Goal: Task Accomplishment & Management: Use online tool/utility

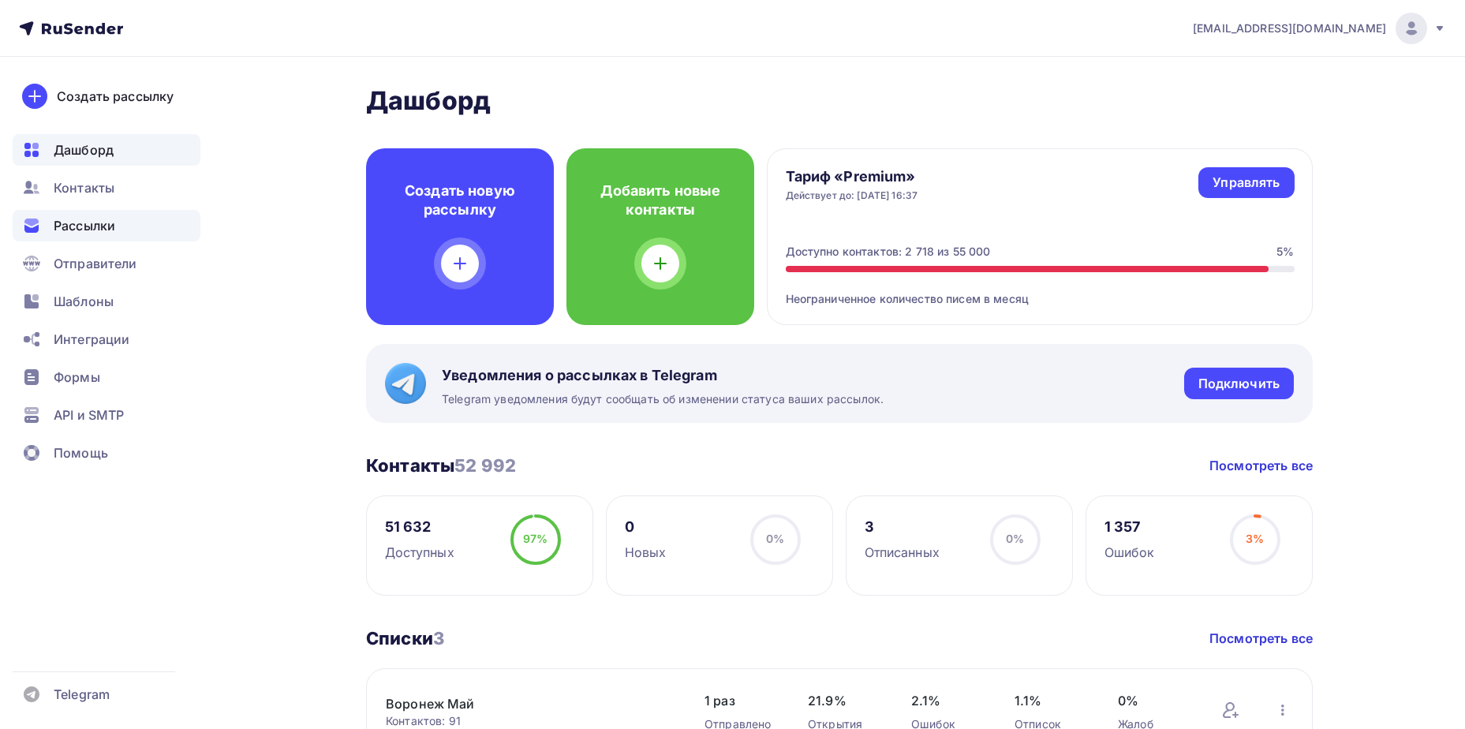
click at [103, 233] on span "Рассылки" at bounding box center [85, 225] width 62 height 19
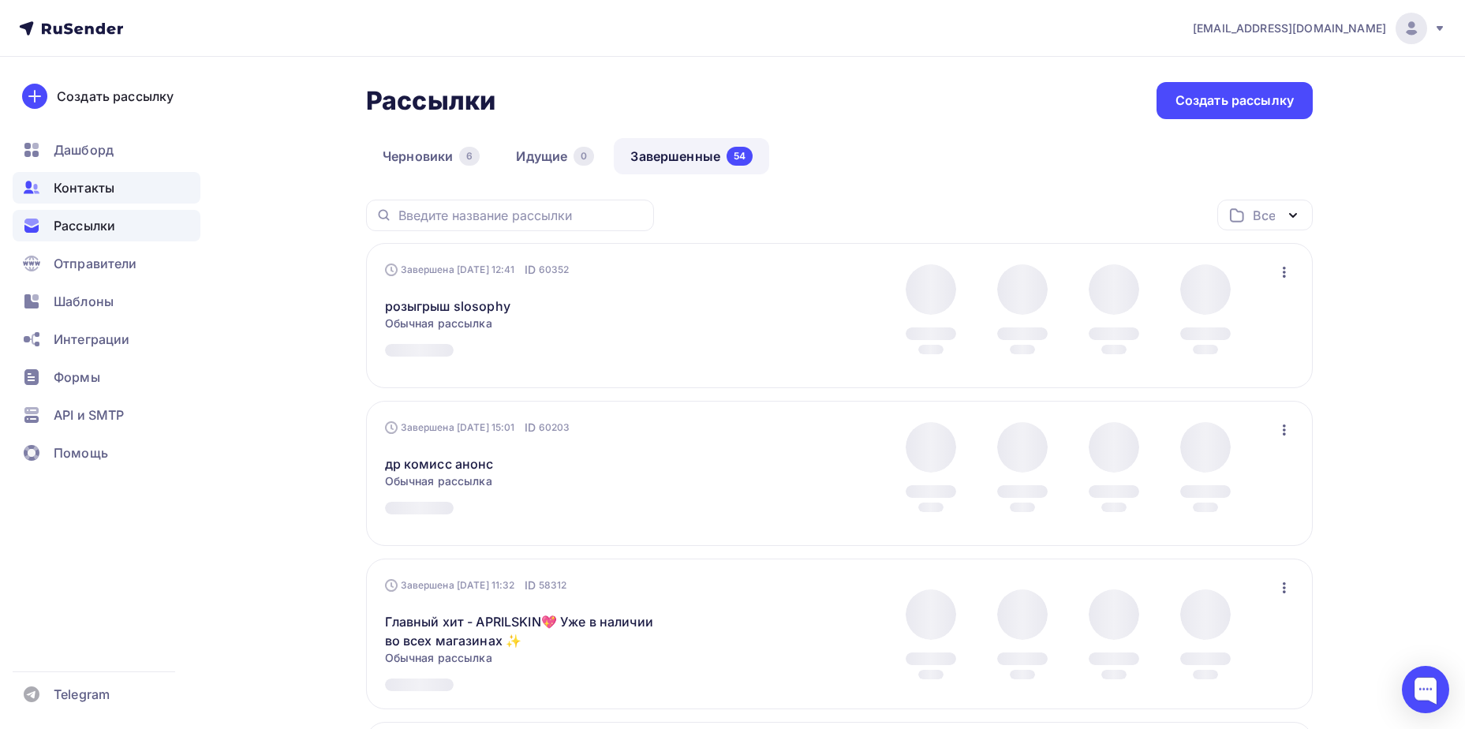
click at [69, 186] on span "Контакты" at bounding box center [84, 187] width 61 height 19
click at [105, 191] on span "Контакты" at bounding box center [84, 187] width 61 height 19
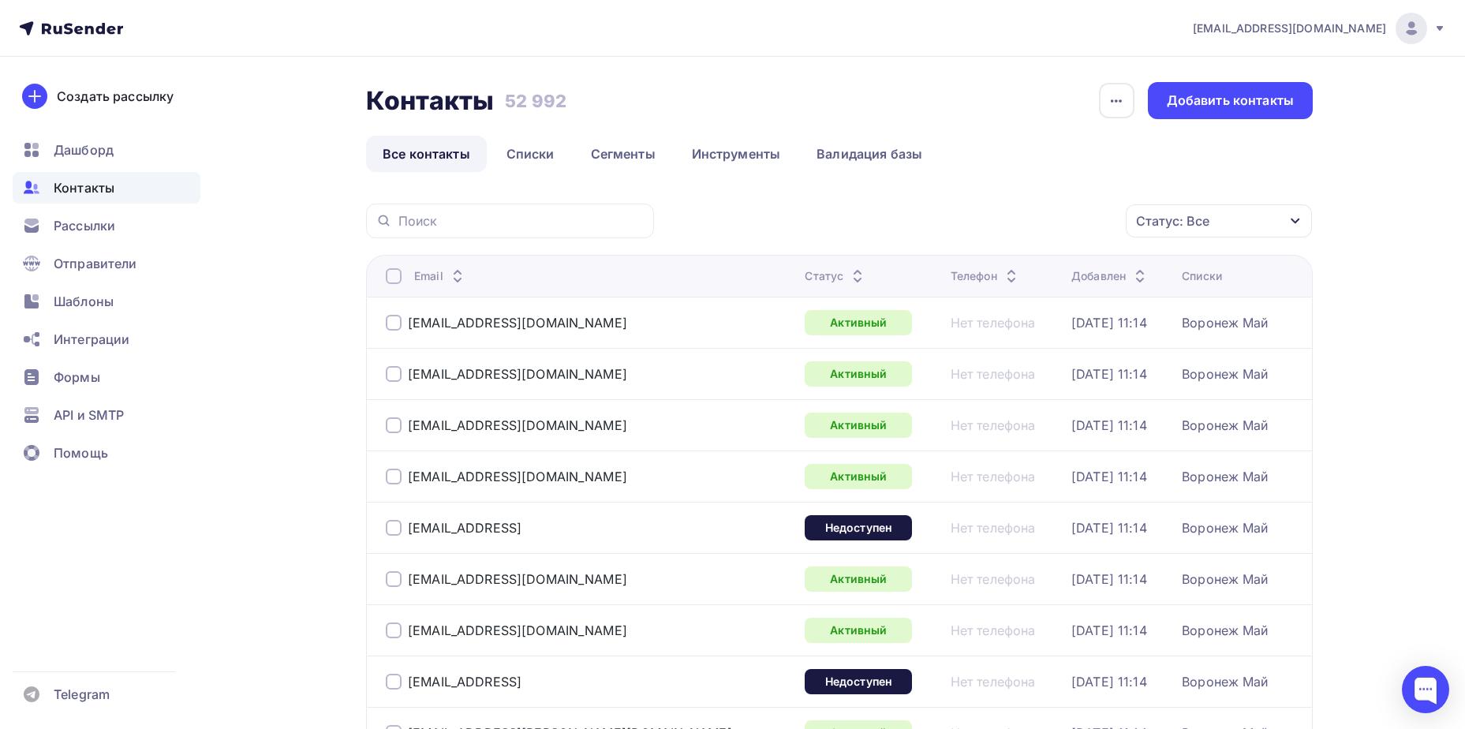
click at [1195, 223] on div "Статус: Все" at bounding box center [1172, 220] width 73 height 19
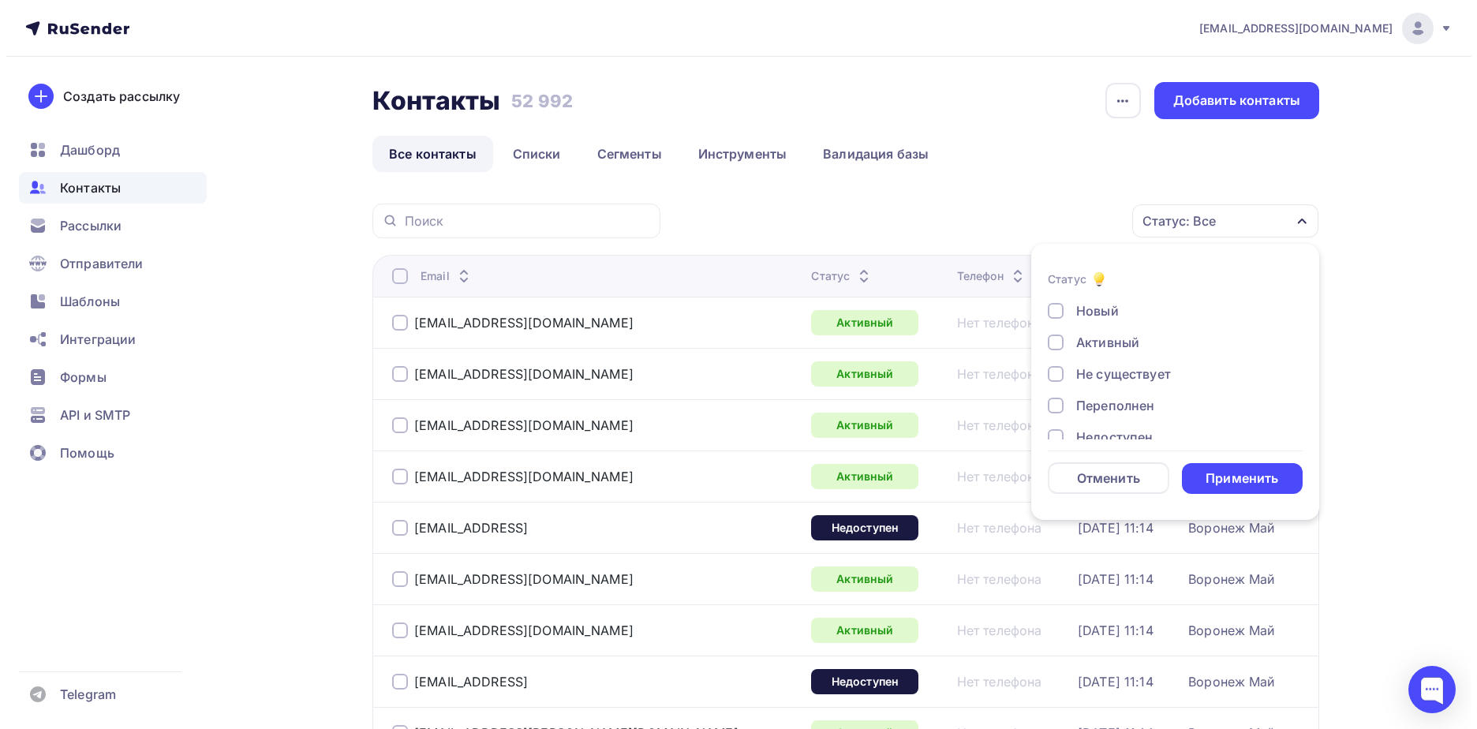
scroll to position [114, 0]
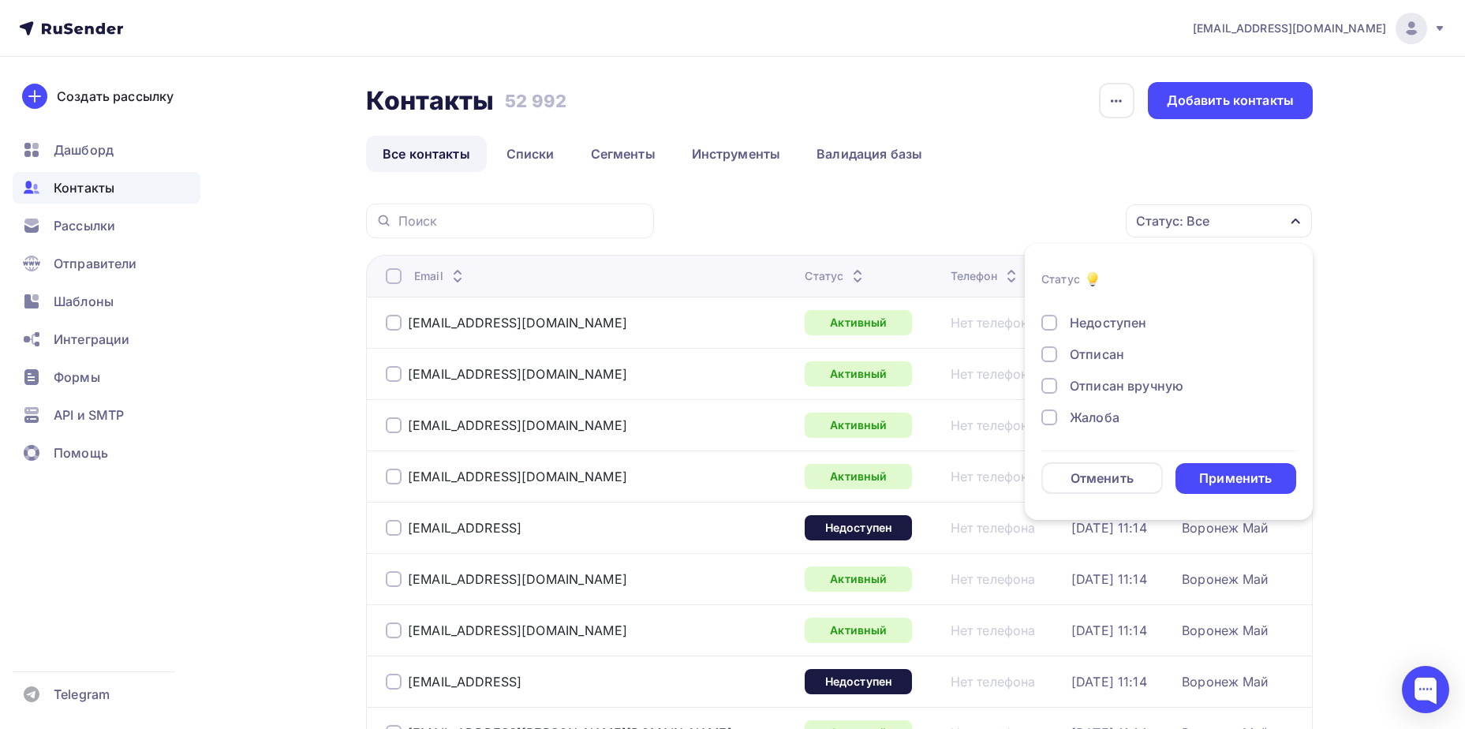
click at [1100, 353] on div "Отписан" at bounding box center [1097, 354] width 54 height 19
click at [1093, 421] on div "Жалоба" at bounding box center [1095, 417] width 50 height 19
click at [1220, 486] on div "Применить" at bounding box center [1235, 478] width 73 height 18
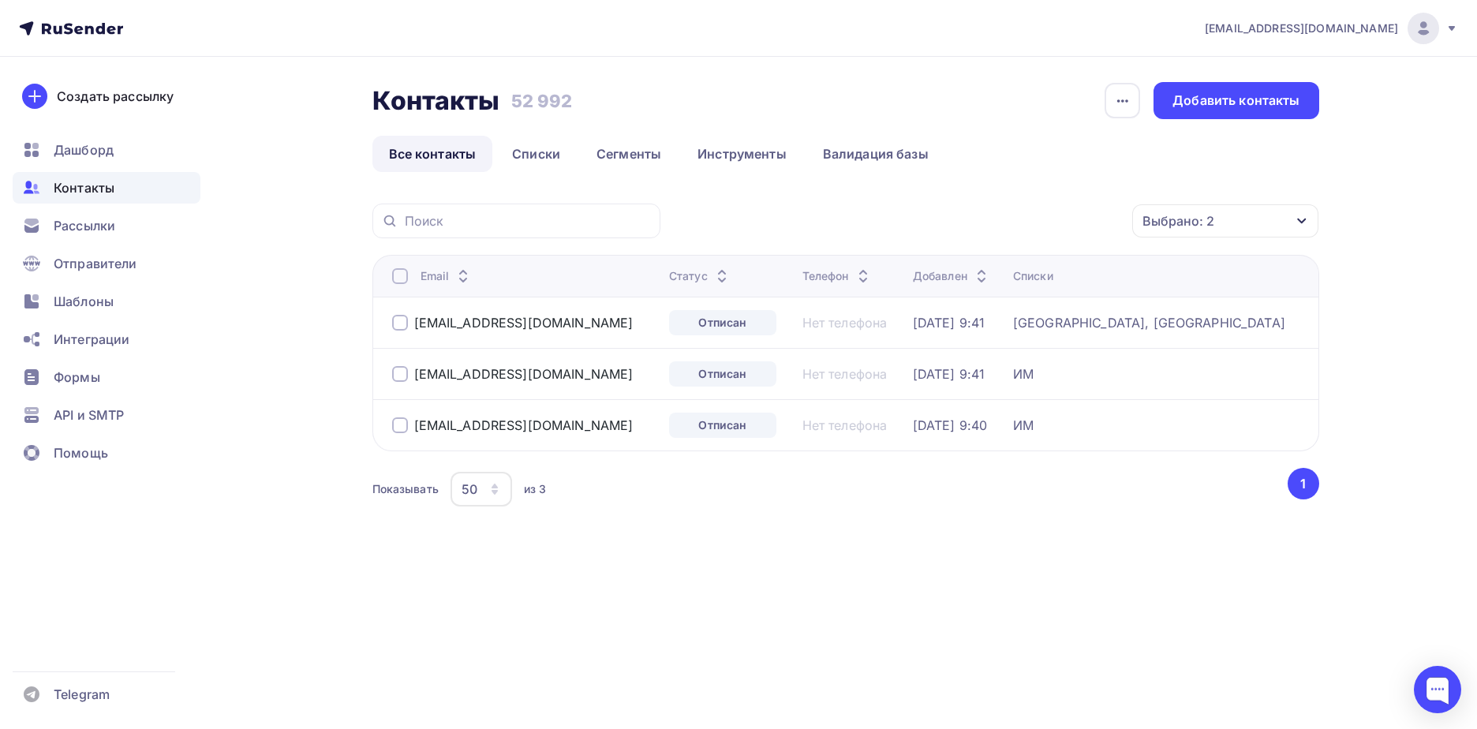
click at [398, 278] on div at bounding box center [400, 276] width 16 height 16
click at [1001, 230] on div "Действие" at bounding box center [1014, 221] width 208 height 31
click at [997, 333] on div "Удалить" at bounding box center [1014, 330] width 170 height 19
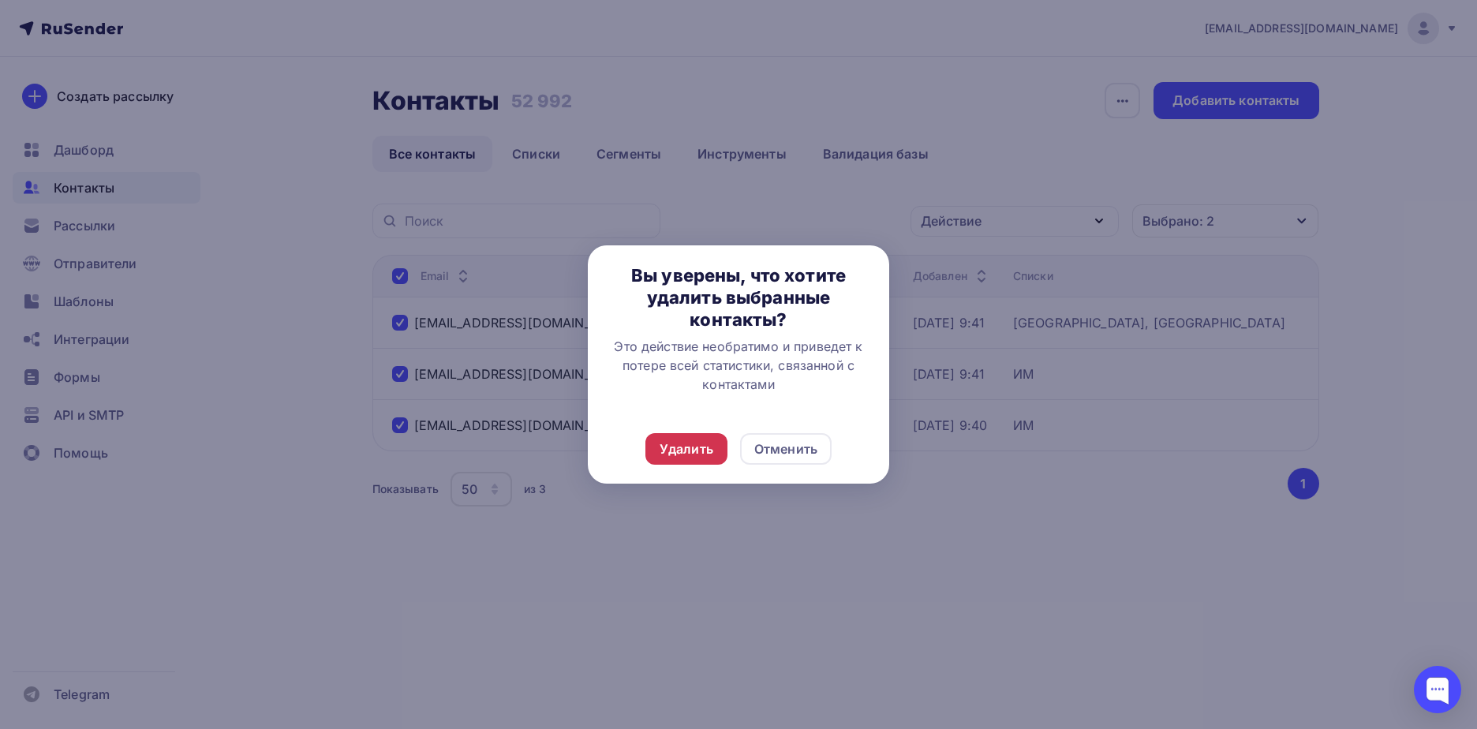
click at [698, 438] on div "Удалить" at bounding box center [686, 449] width 82 height 32
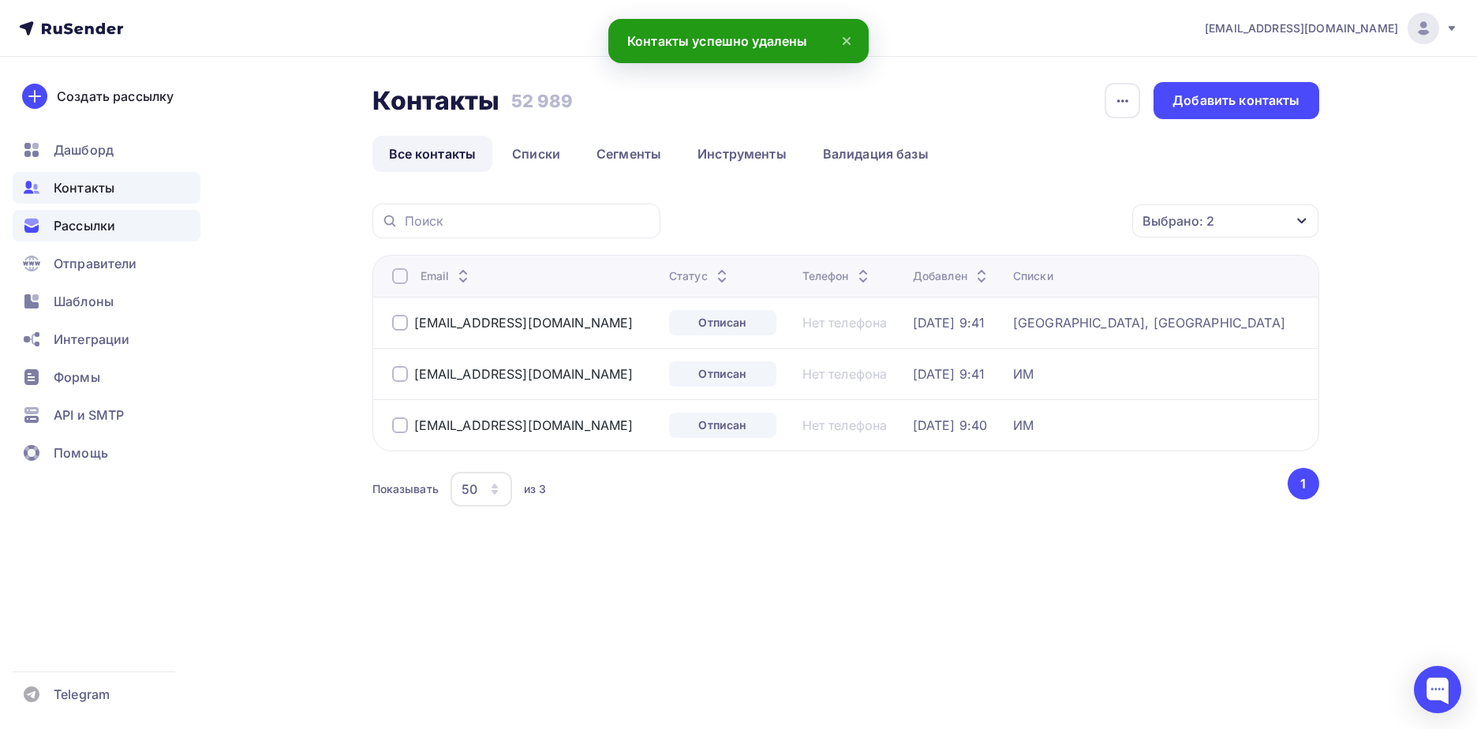
click at [125, 234] on div "Рассылки" at bounding box center [107, 226] width 188 height 32
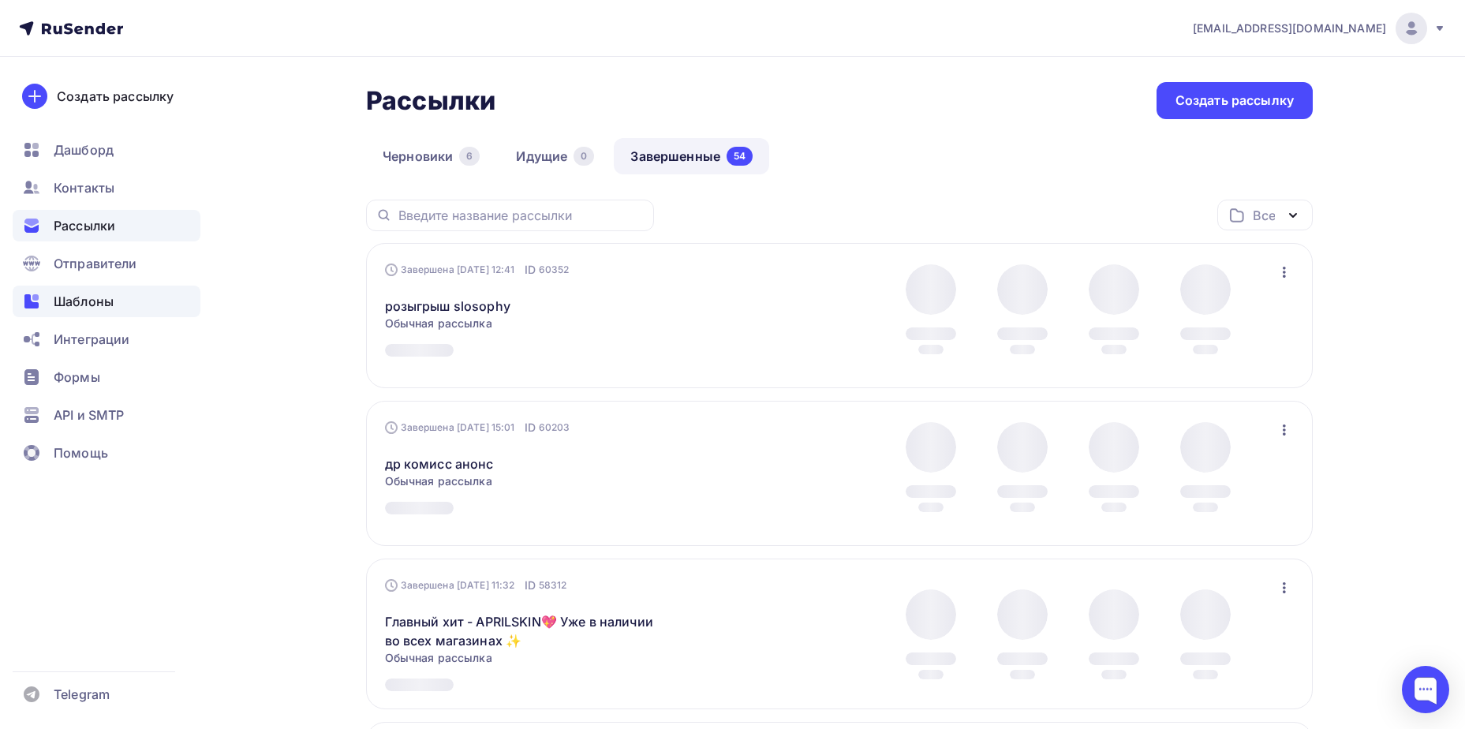
click at [93, 302] on span "Шаблоны" at bounding box center [84, 301] width 60 height 19
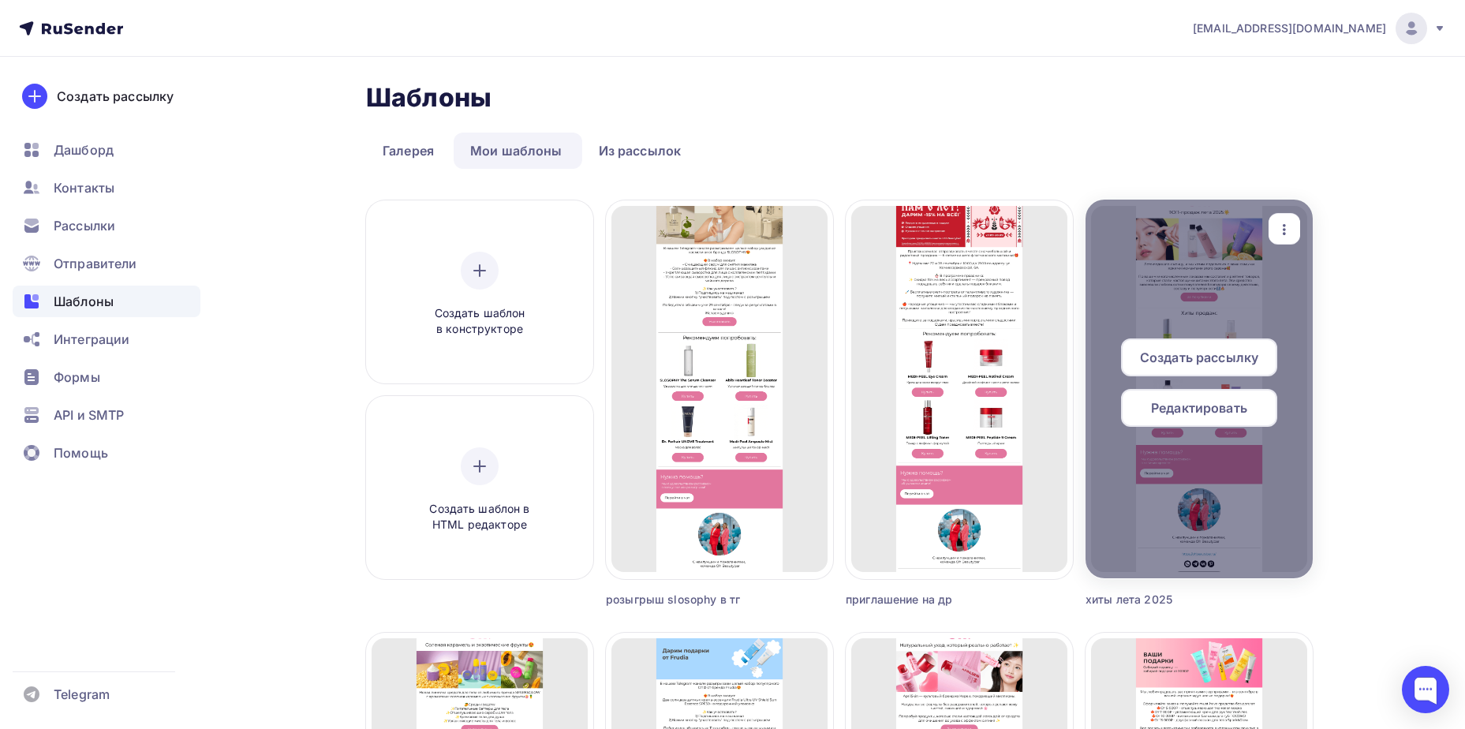
click at [1211, 405] on span "Редактировать" at bounding box center [1199, 407] width 96 height 19
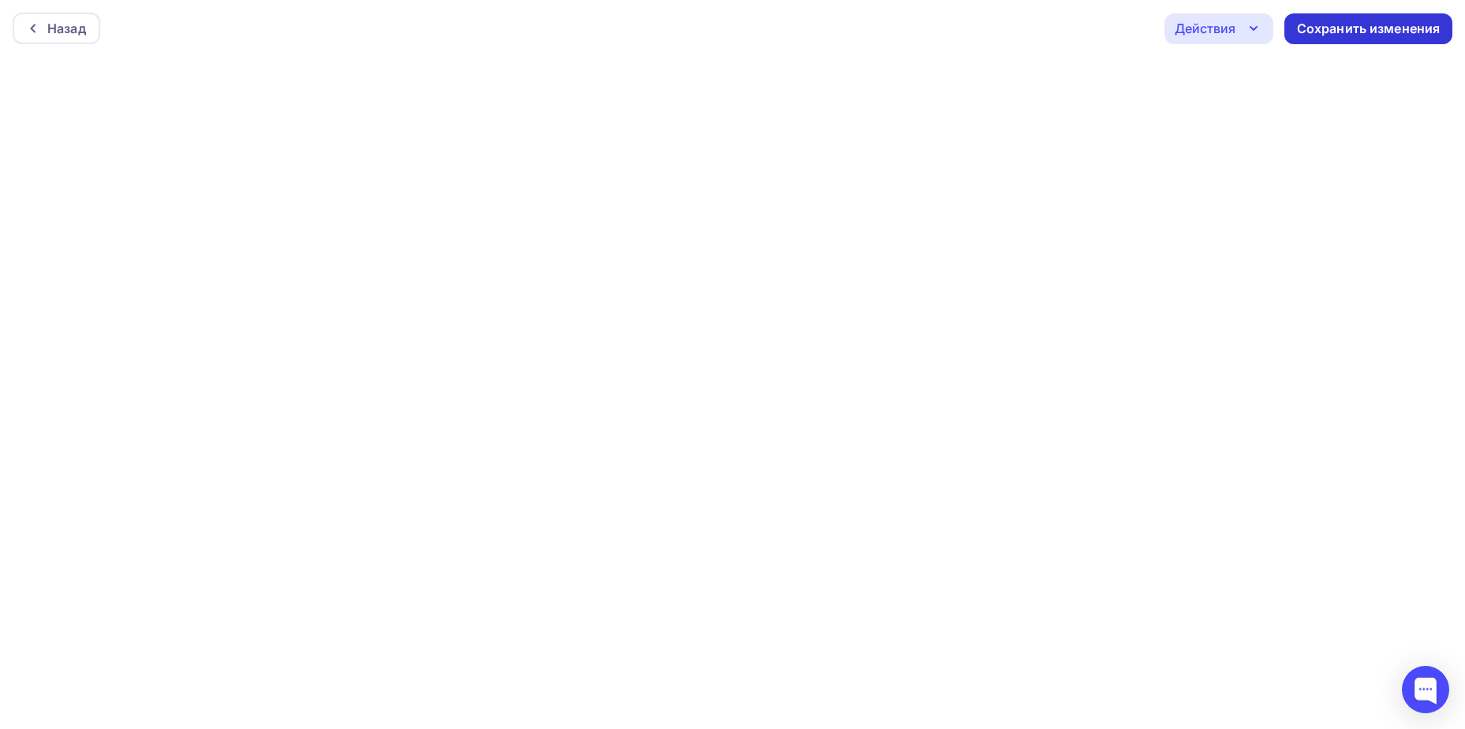
click at [1343, 24] on div "Сохранить изменения" at bounding box center [1369, 29] width 144 height 18
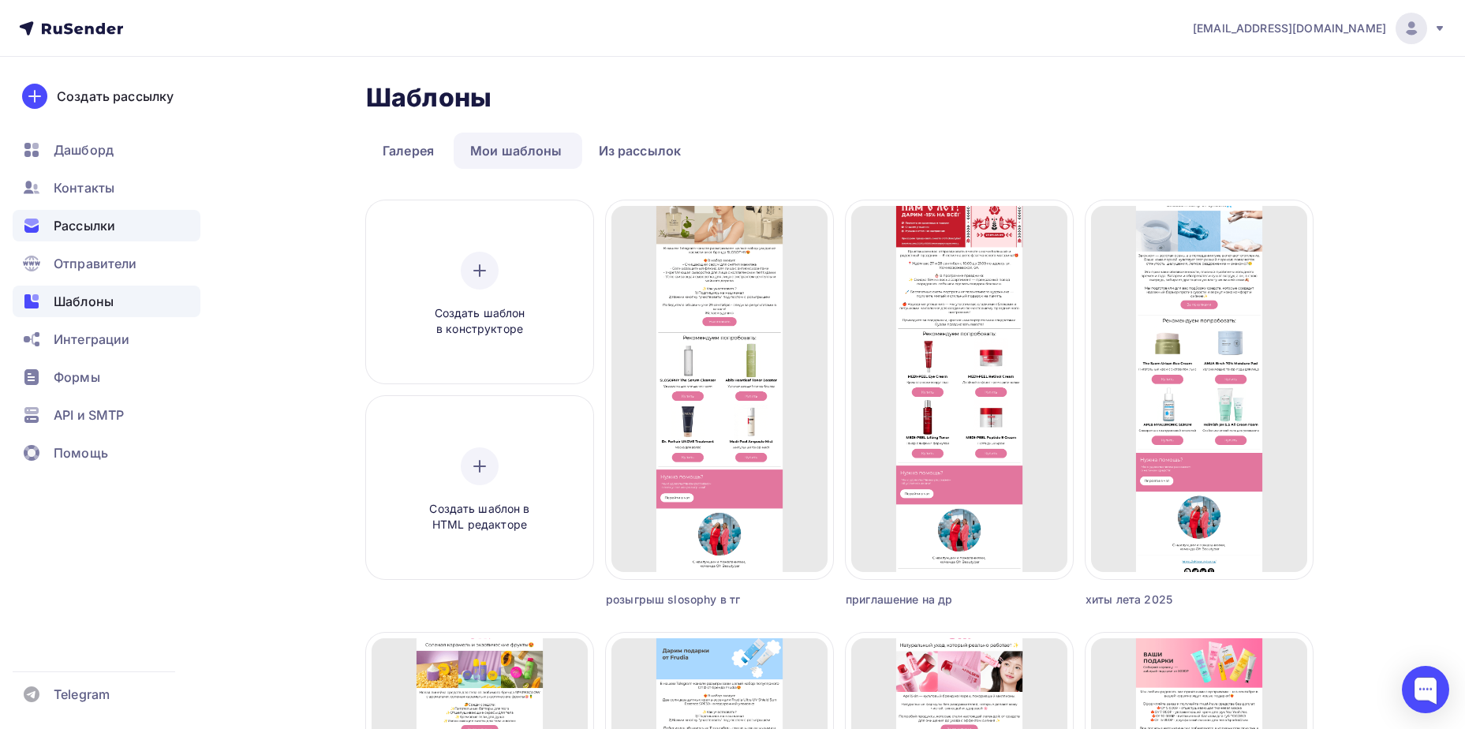
click at [104, 225] on span "Рассылки" at bounding box center [85, 225] width 62 height 19
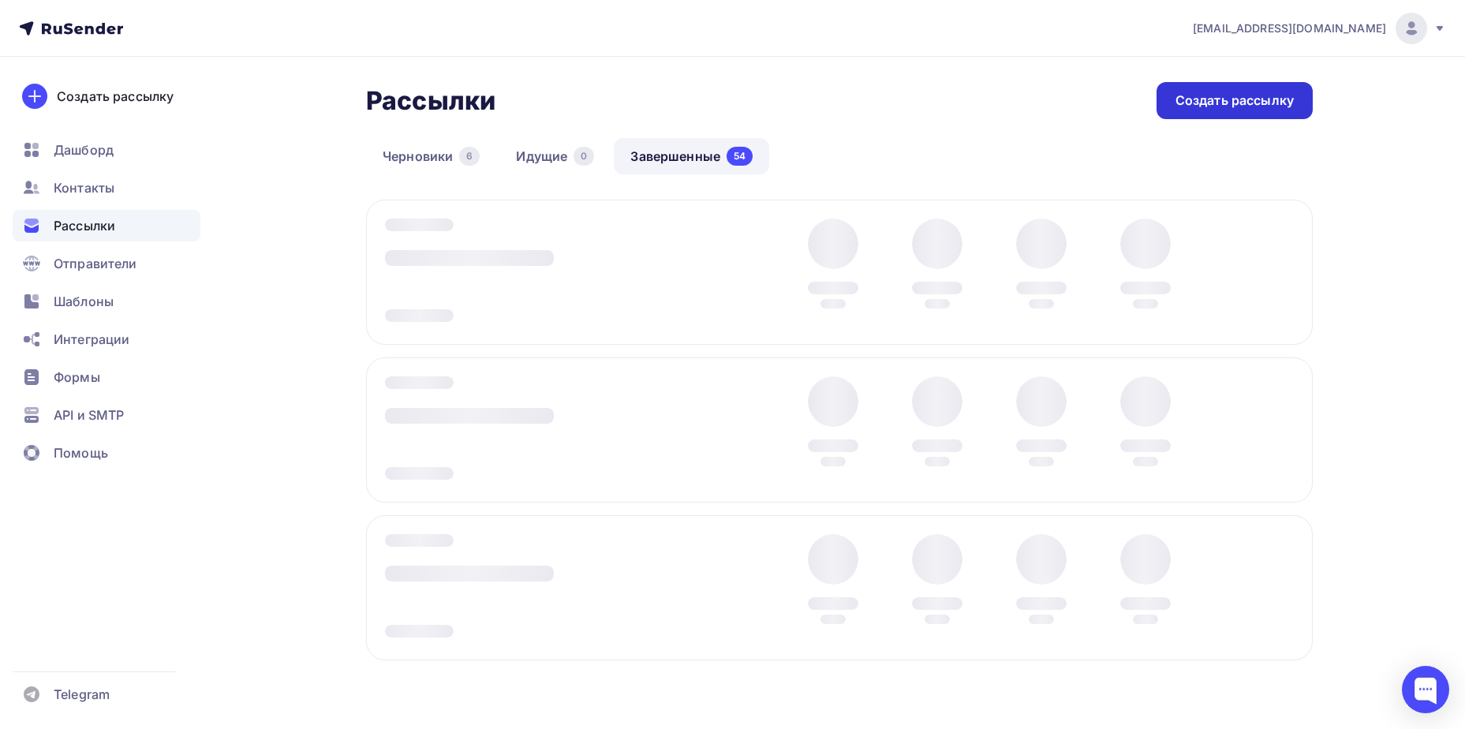
click at [1207, 95] on div "Создать рассылку" at bounding box center [1234, 101] width 118 height 18
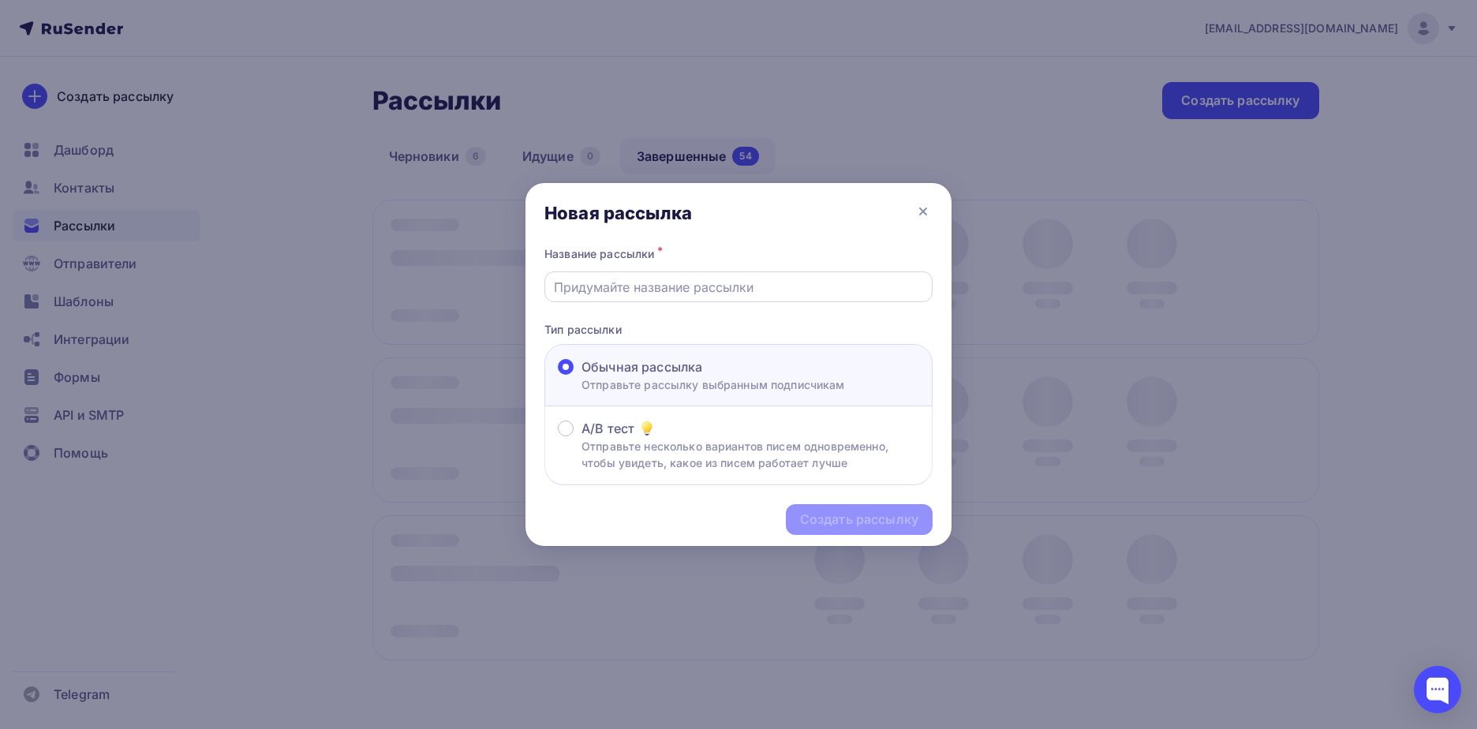
click at [706, 286] on input "text" at bounding box center [739, 287] width 370 height 19
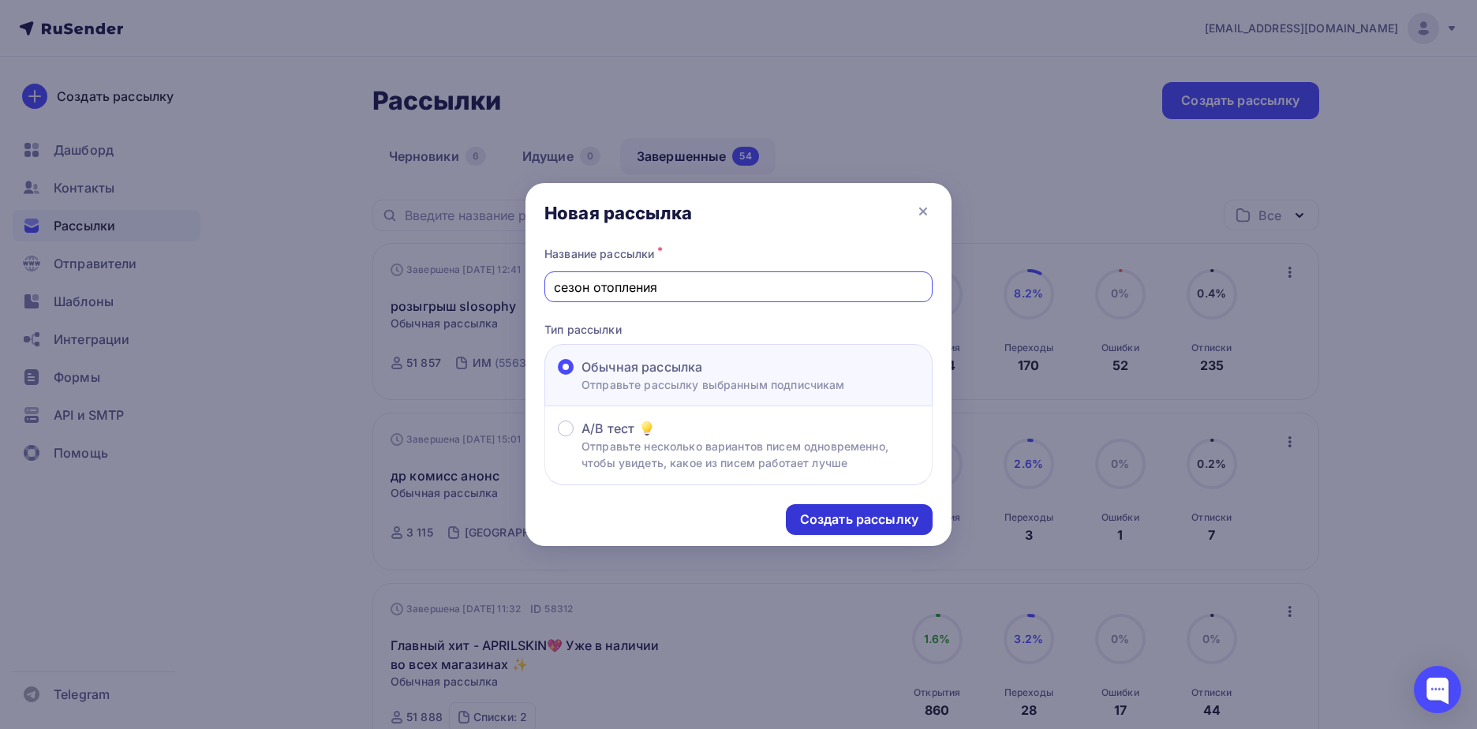
type input "сезон отопления"
click at [878, 517] on div "Создать рассылку" at bounding box center [859, 519] width 118 height 18
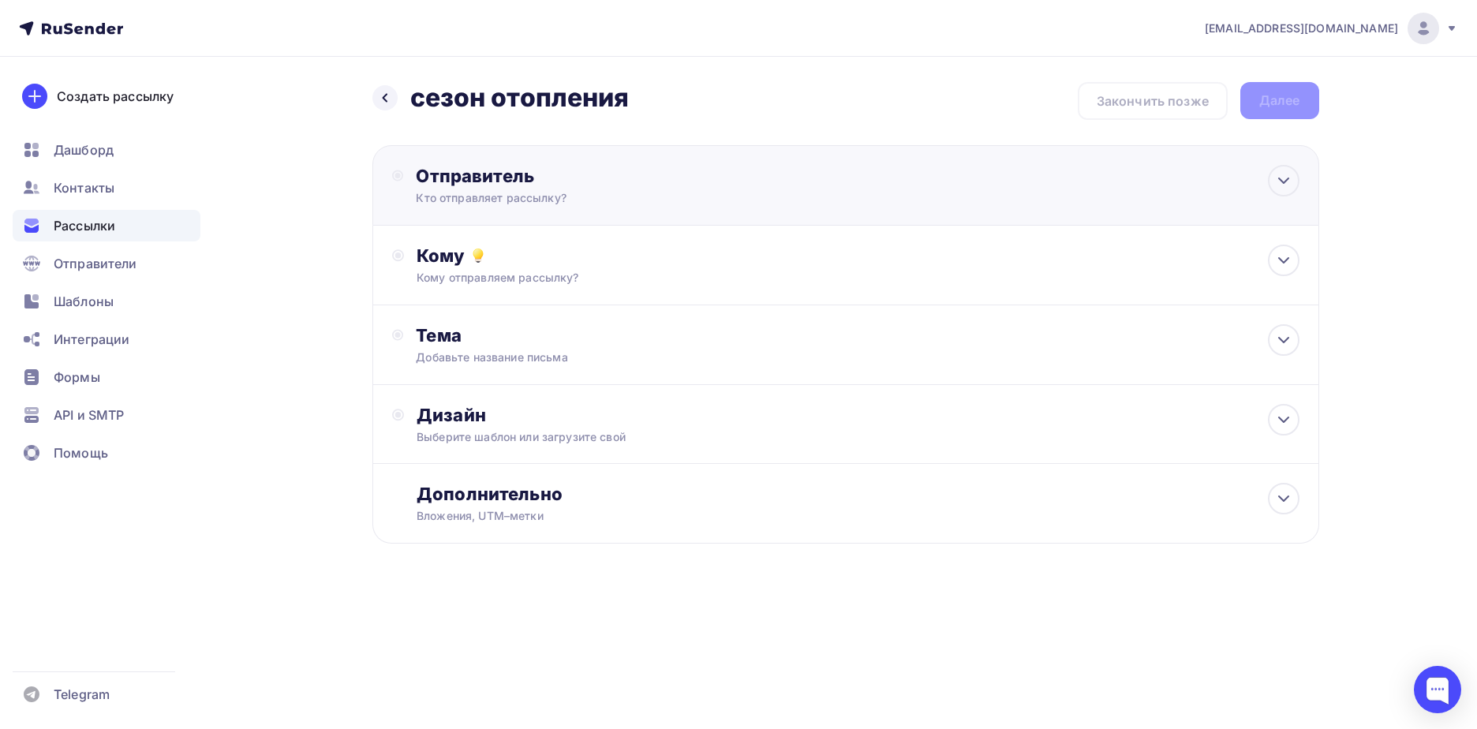
click at [502, 198] on div "Кто отправляет рассылку?" at bounding box center [570, 198] width 308 height 16
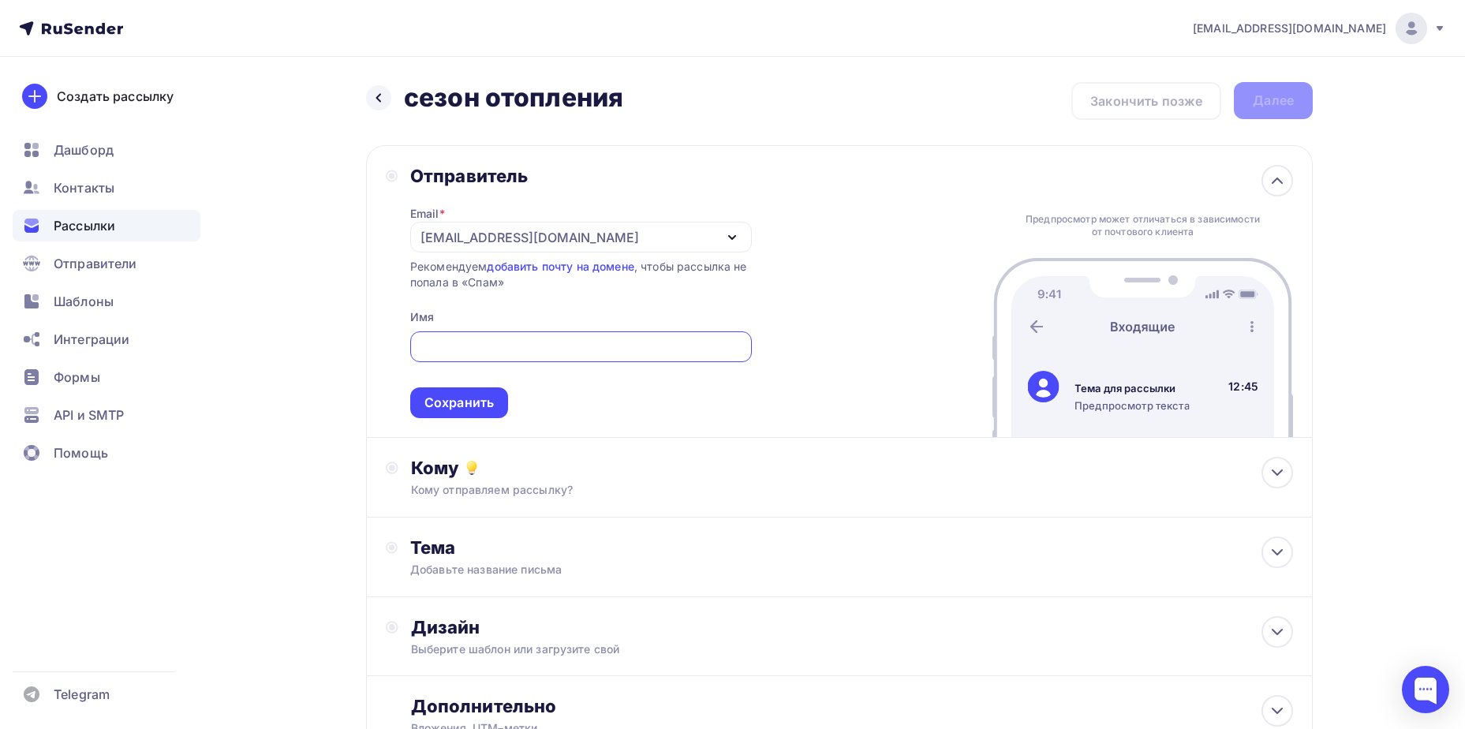
click at [537, 225] on div "[EMAIL_ADDRESS][DOMAIN_NAME]" at bounding box center [581, 237] width 342 height 31
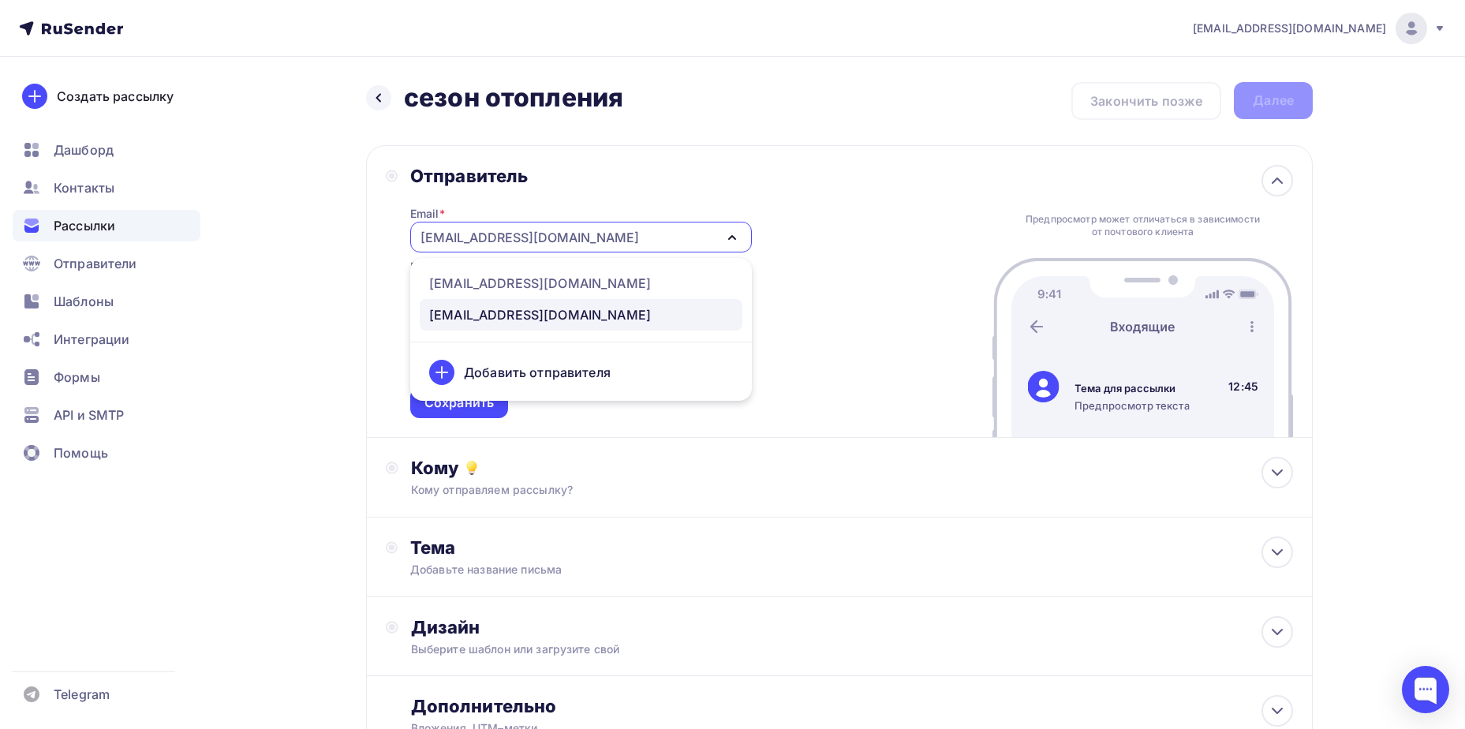
click at [538, 236] on div "[EMAIL_ADDRESS][DOMAIN_NAME]" at bounding box center [529, 237] width 219 height 19
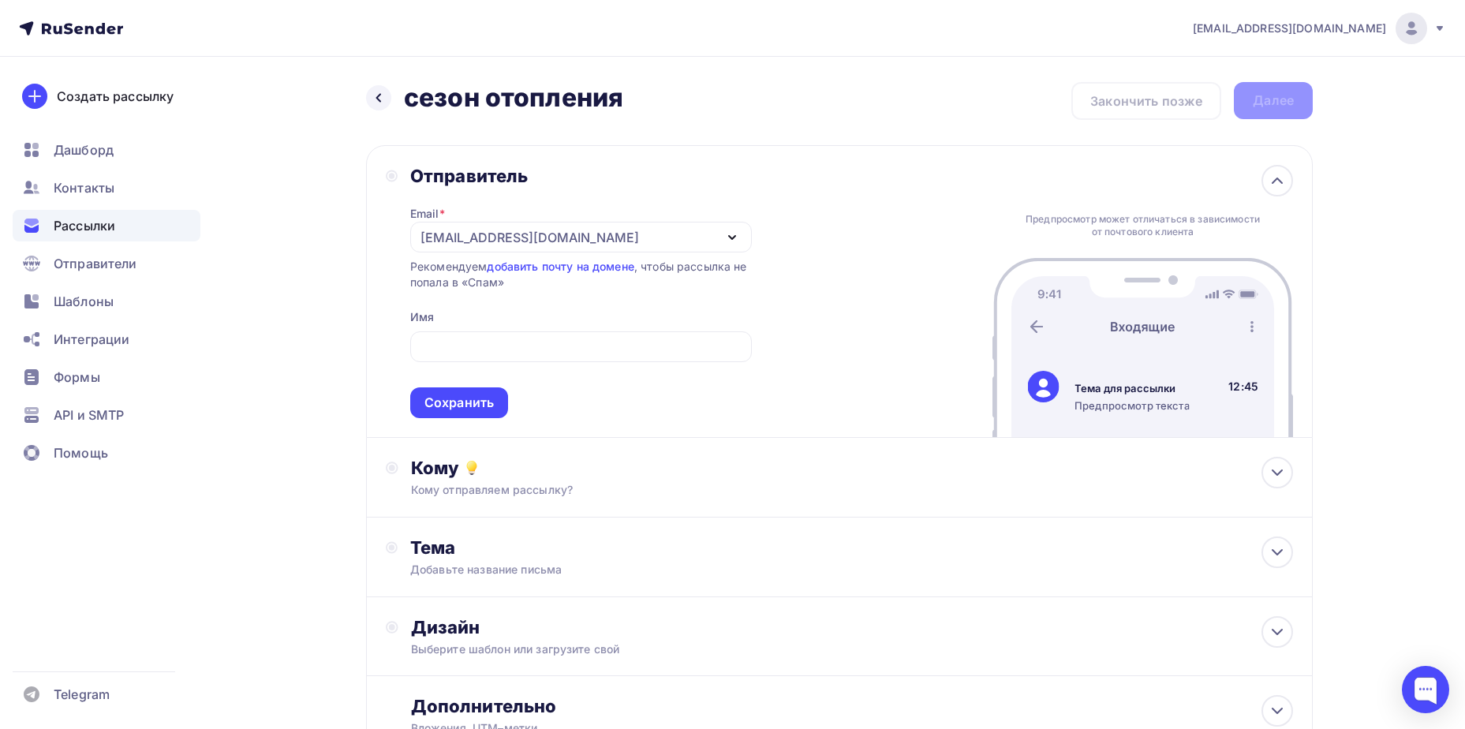
click at [538, 236] on div "[EMAIL_ADDRESS][DOMAIN_NAME]" at bounding box center [529, 237] width 219 height 19
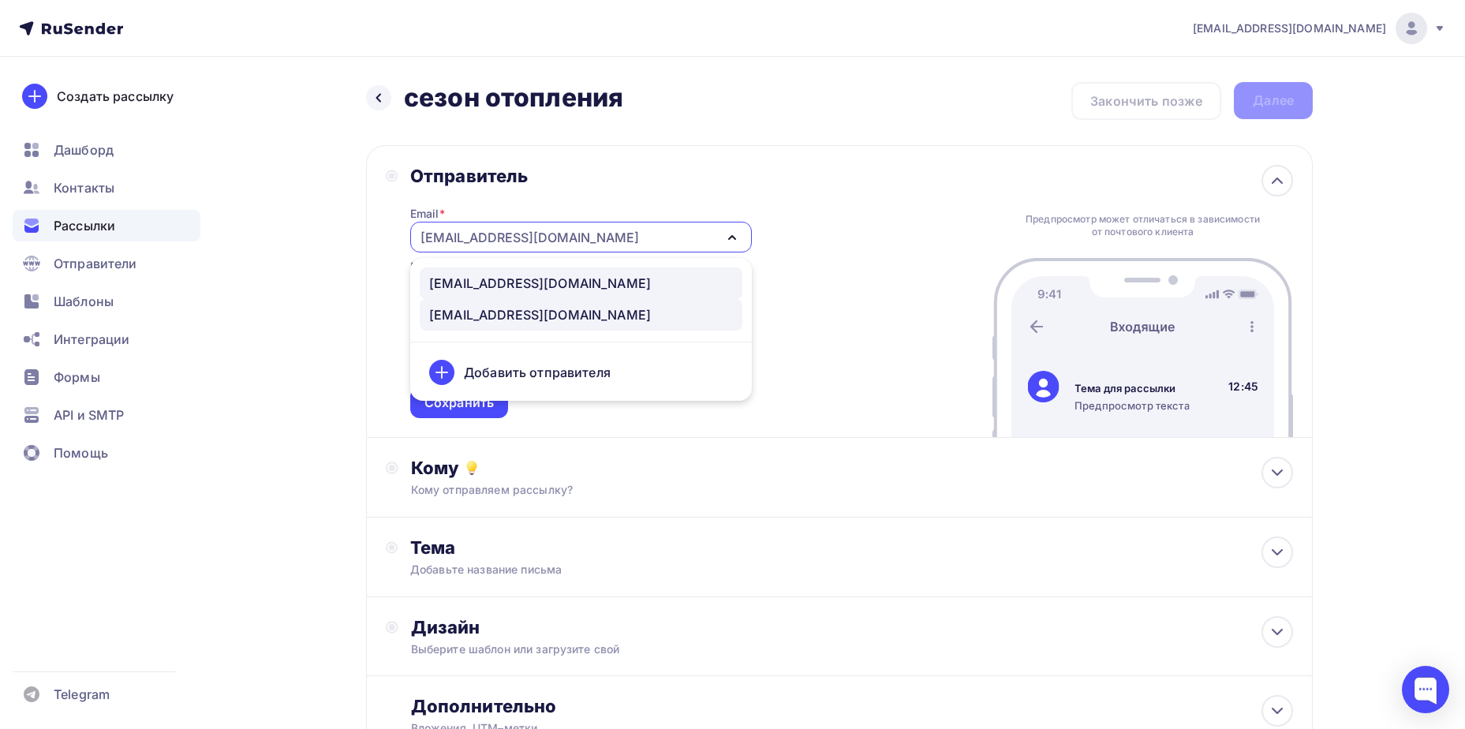
click at [525, 283] on div "[EMAIL_ADDRESS][DOMAIN_NAME]" at bounding box center [540, 283] width 222 height 19
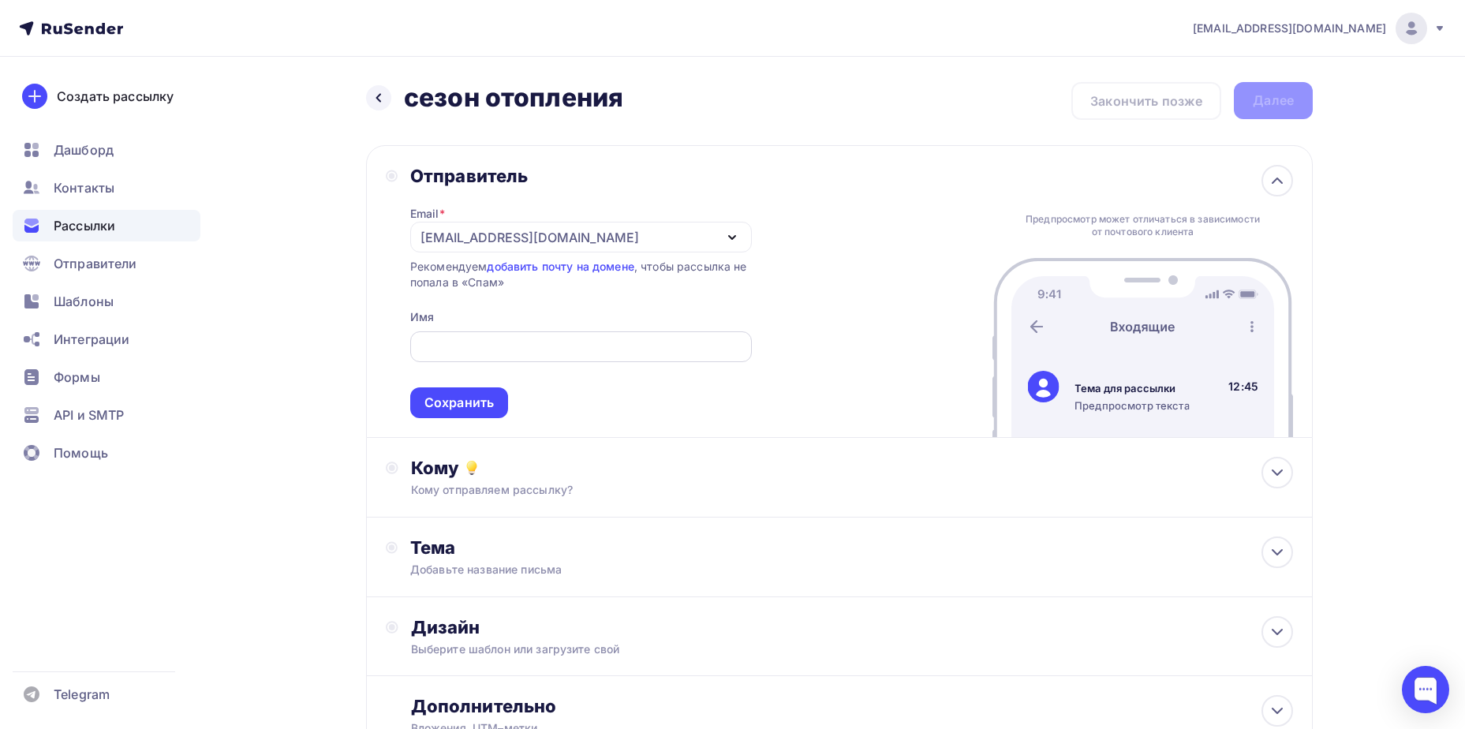
click at [500, 340] on input "text" at bounding box center [580, 347] width 323 height 19
type input "Oh Beautybar Интернет-магазин"
click at [466, 408] on div "Сохранить" at bounding box center [458, 403] width 69 height 18
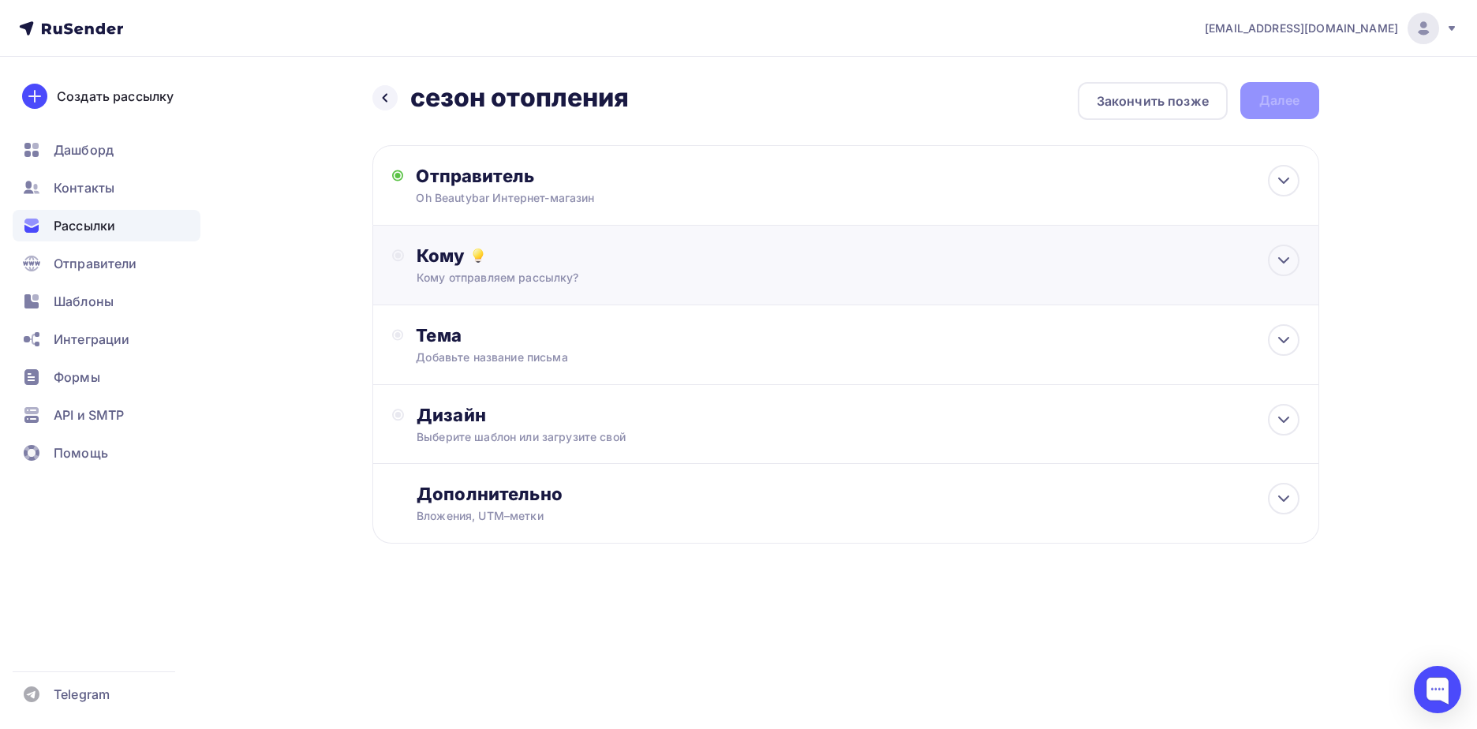
click at [543, 278] on div "Кому отправляем рассылку?" at bounding box center [814, 278] width 794 height 16
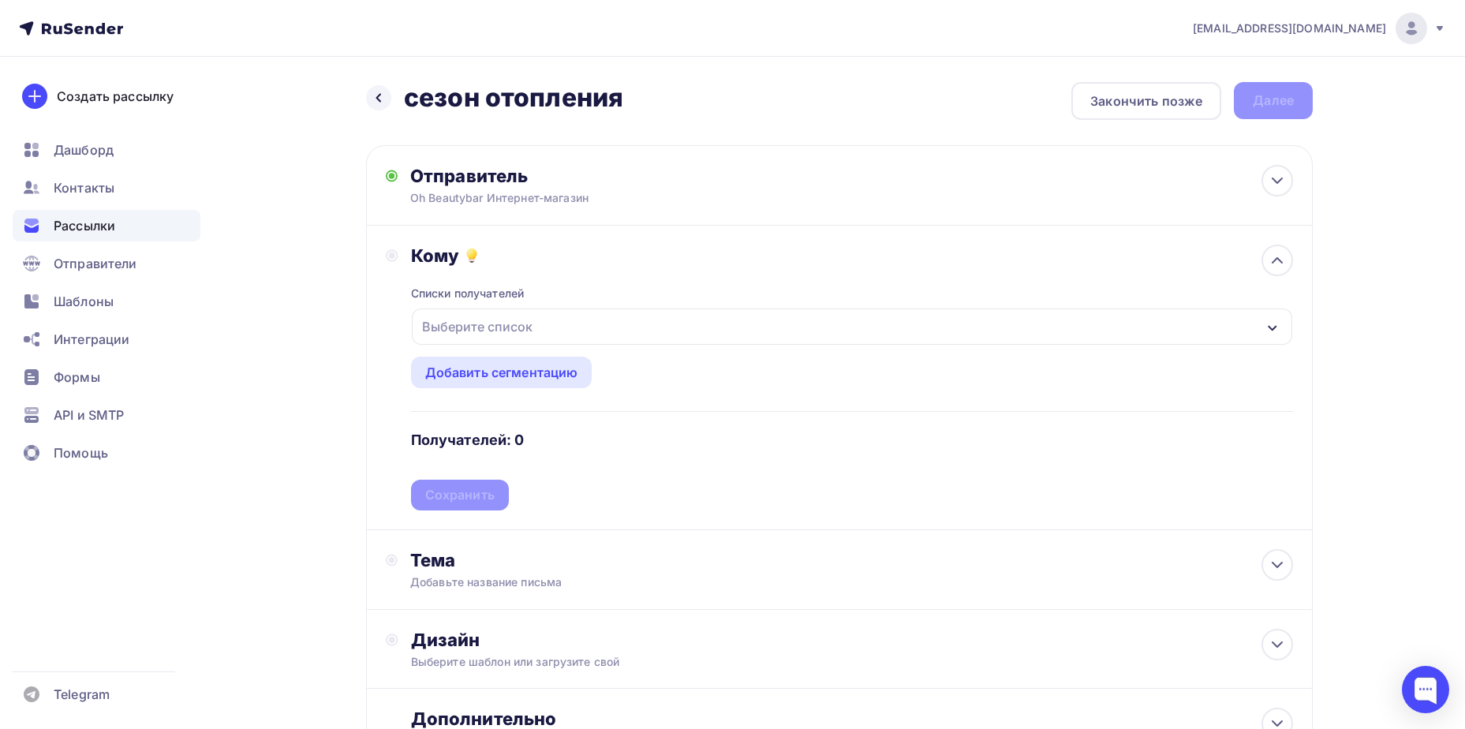
click at [521, 331] on div "Выберите список" at bounding box center [477, 326] width 123 height 28
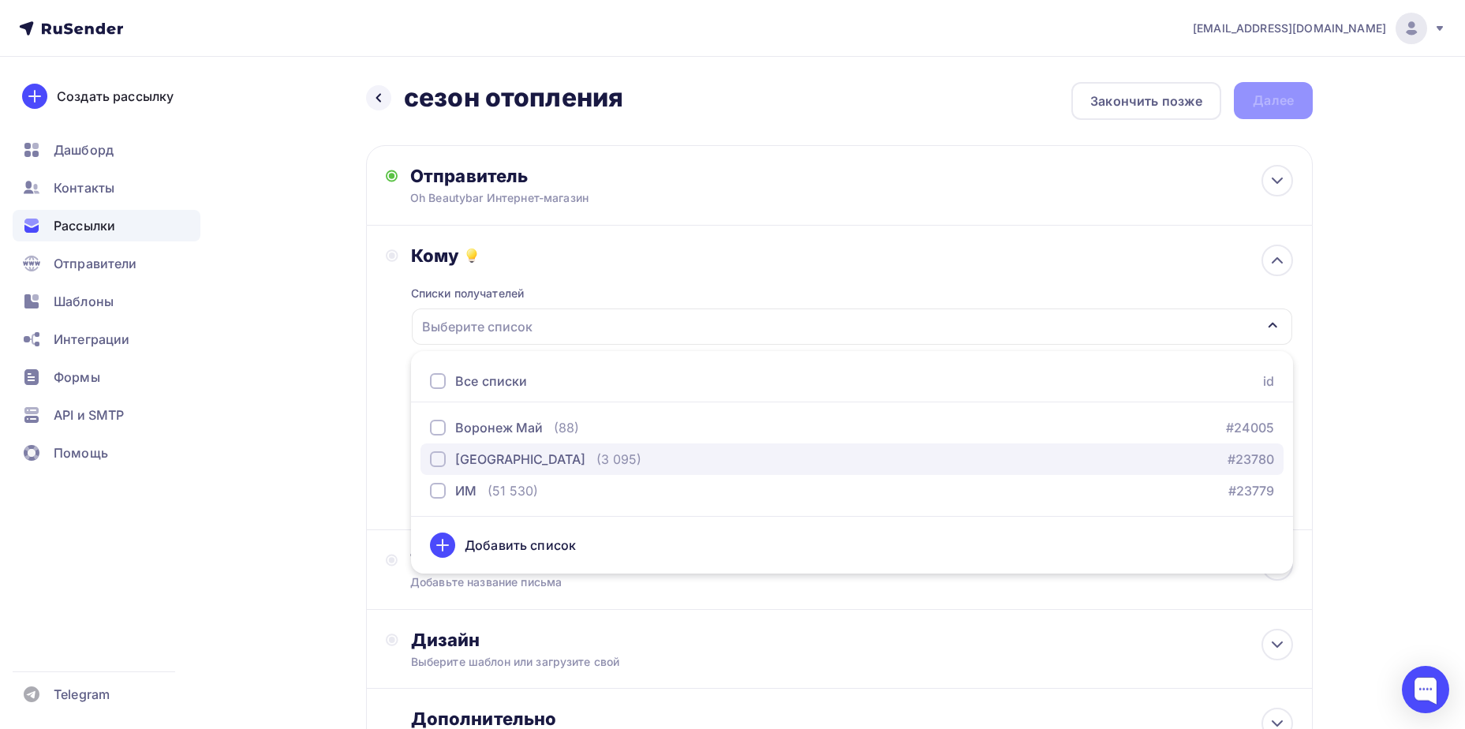
click at [436, 456] on div "button" at bounding box center [438, 459] width 16 height 16
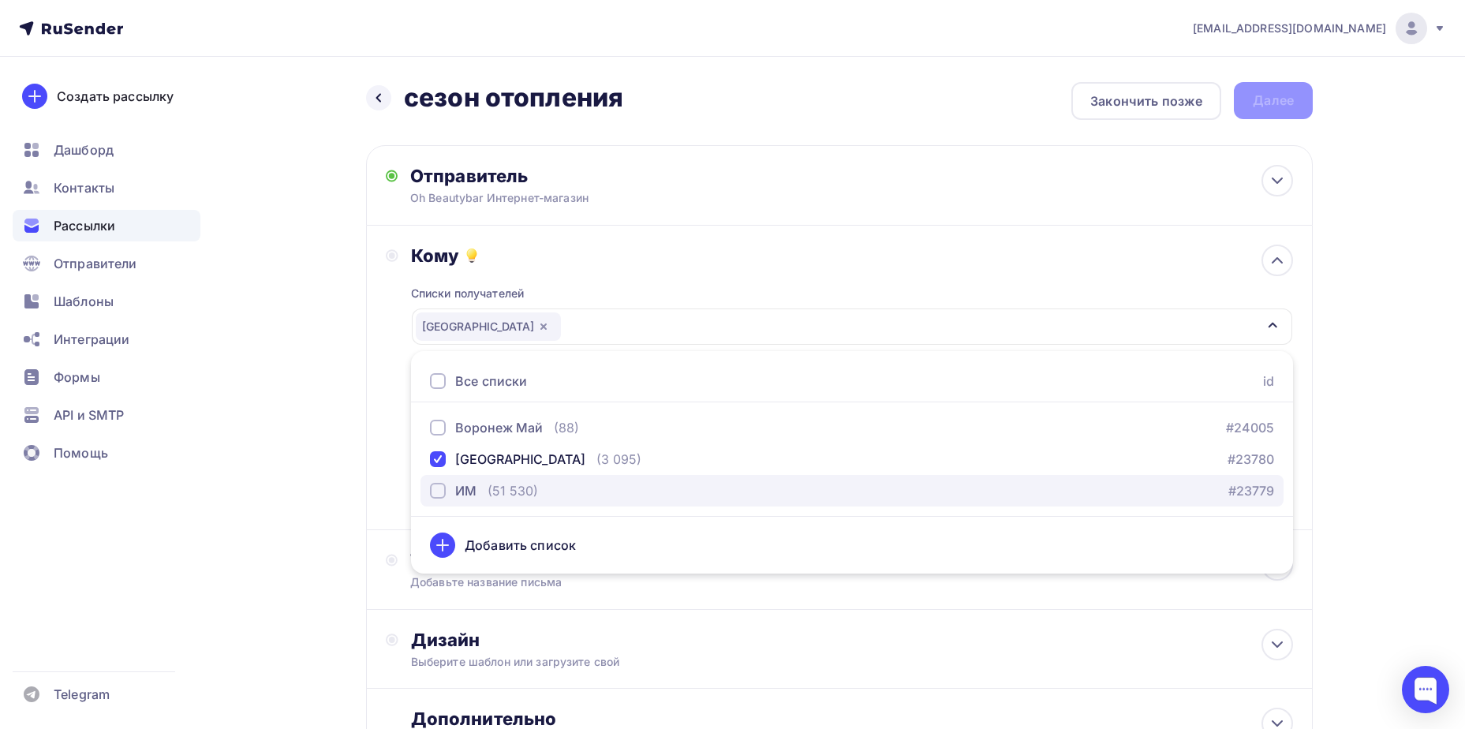
click at [433, 492] on div "button" at bounding box center [438, 491] width 16 height 16
click at [323, 479] on div "Назад сезон отопления сезон отопления Закончить позже Далее Отправитель Oh Beau…" at bounding box center [732, 463] width 1293 height 813
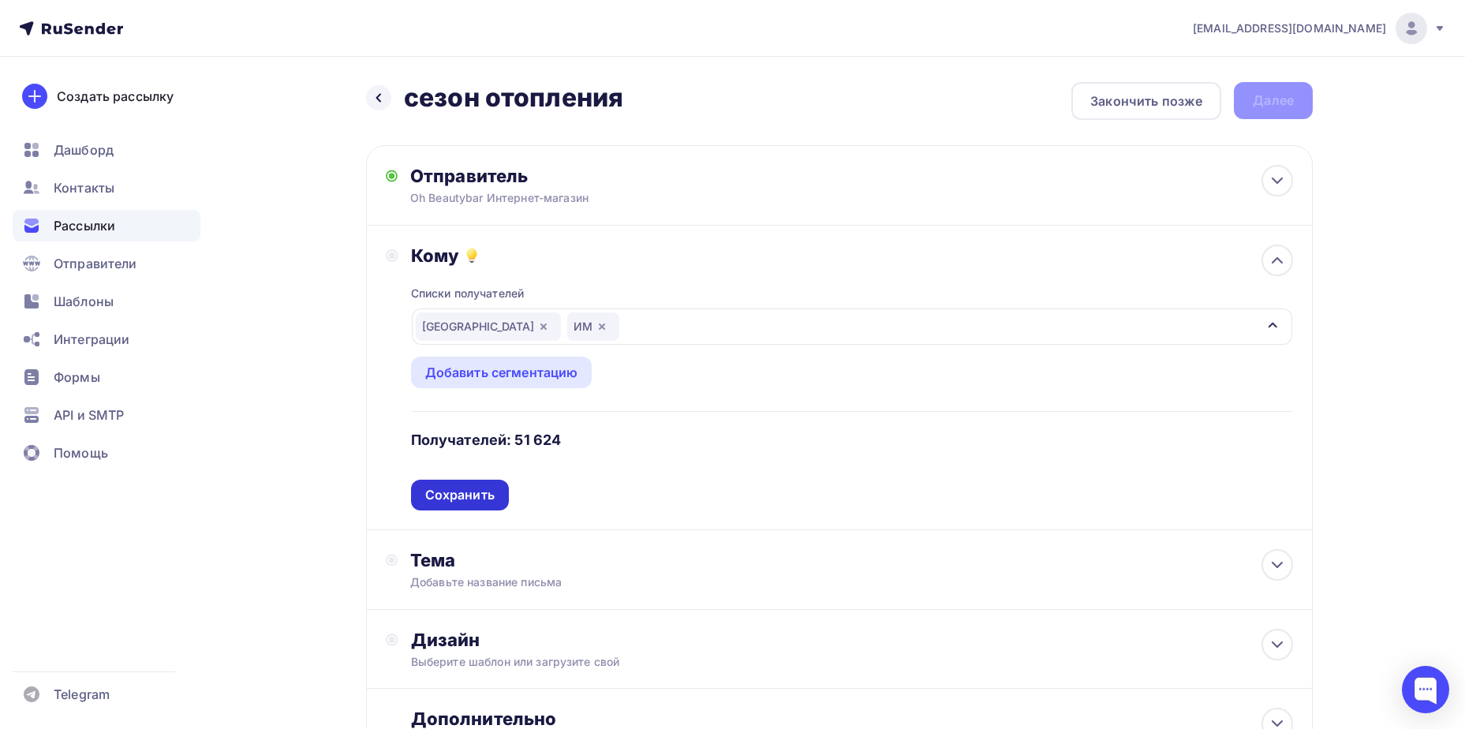
click at [439, 482] on div "Сохранить" at bounding box center [460, 495] width 98 height 31
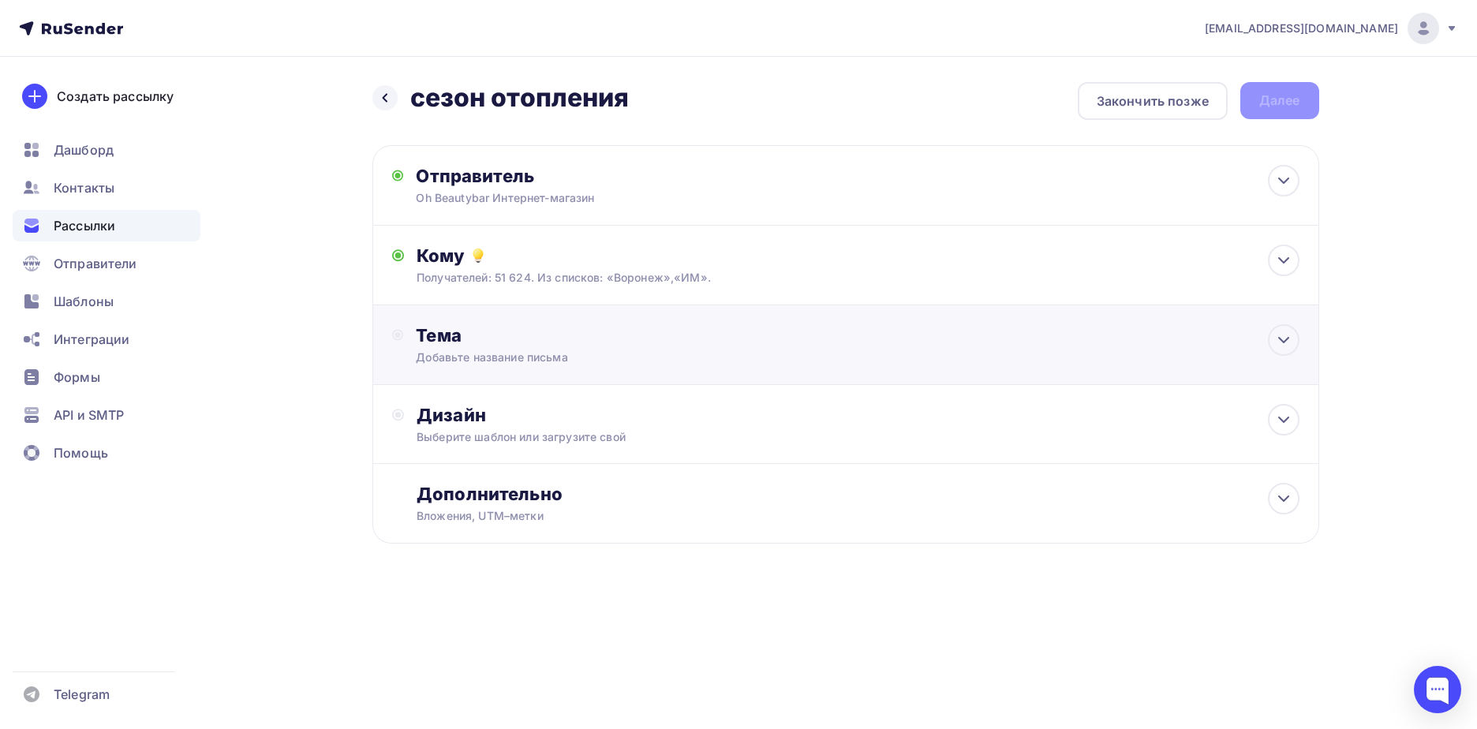
click at [521, 342] on div "Тема" at bounding box center [572, 335] width 312 height 22
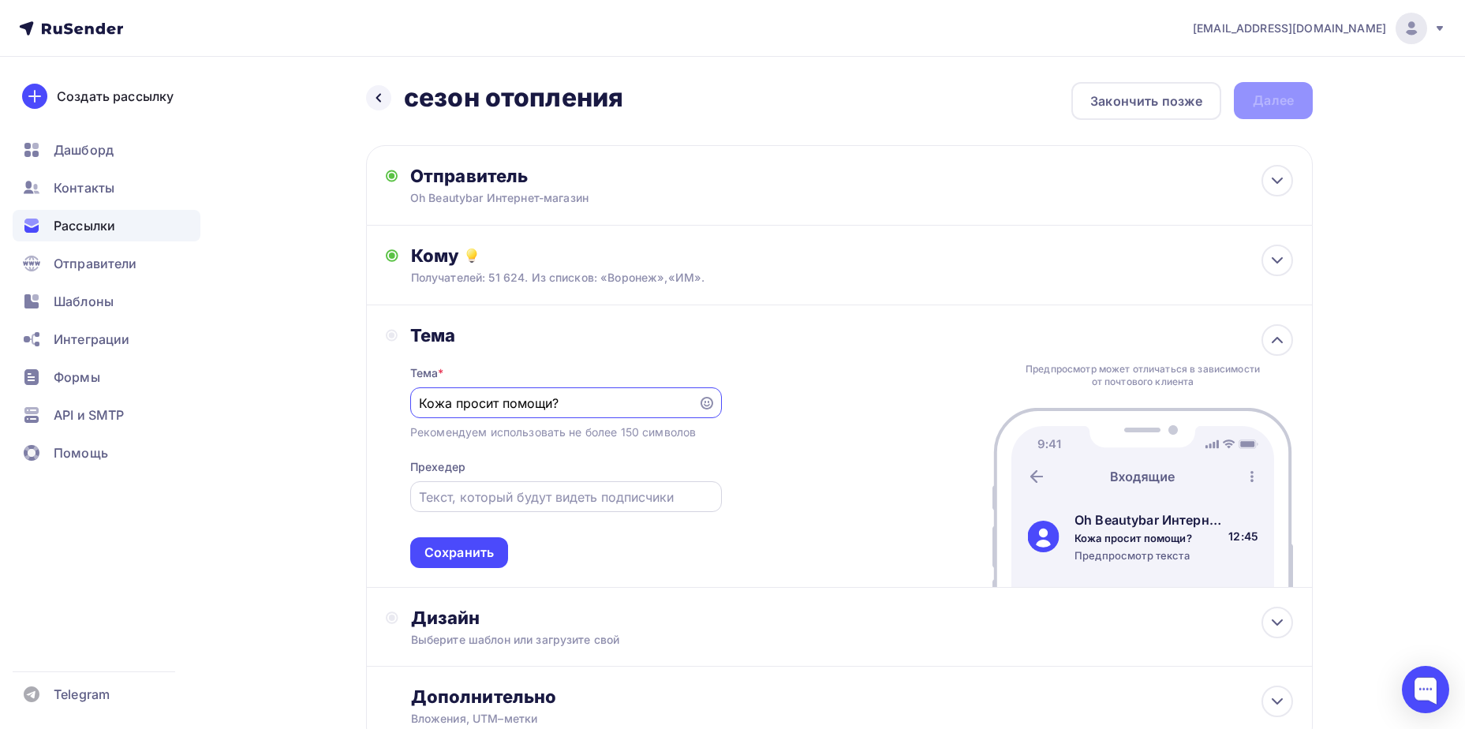
type input "Кожа просит помощи?"
click at [495, 484] on div at bounding box center [566, 496] width 312 height 31
click at [574, 488] on input "text" at bounding box center [565, 497] width 293 height 19
click at [704, 405] on icon at bounding box center [707, 403] width 13 height 13
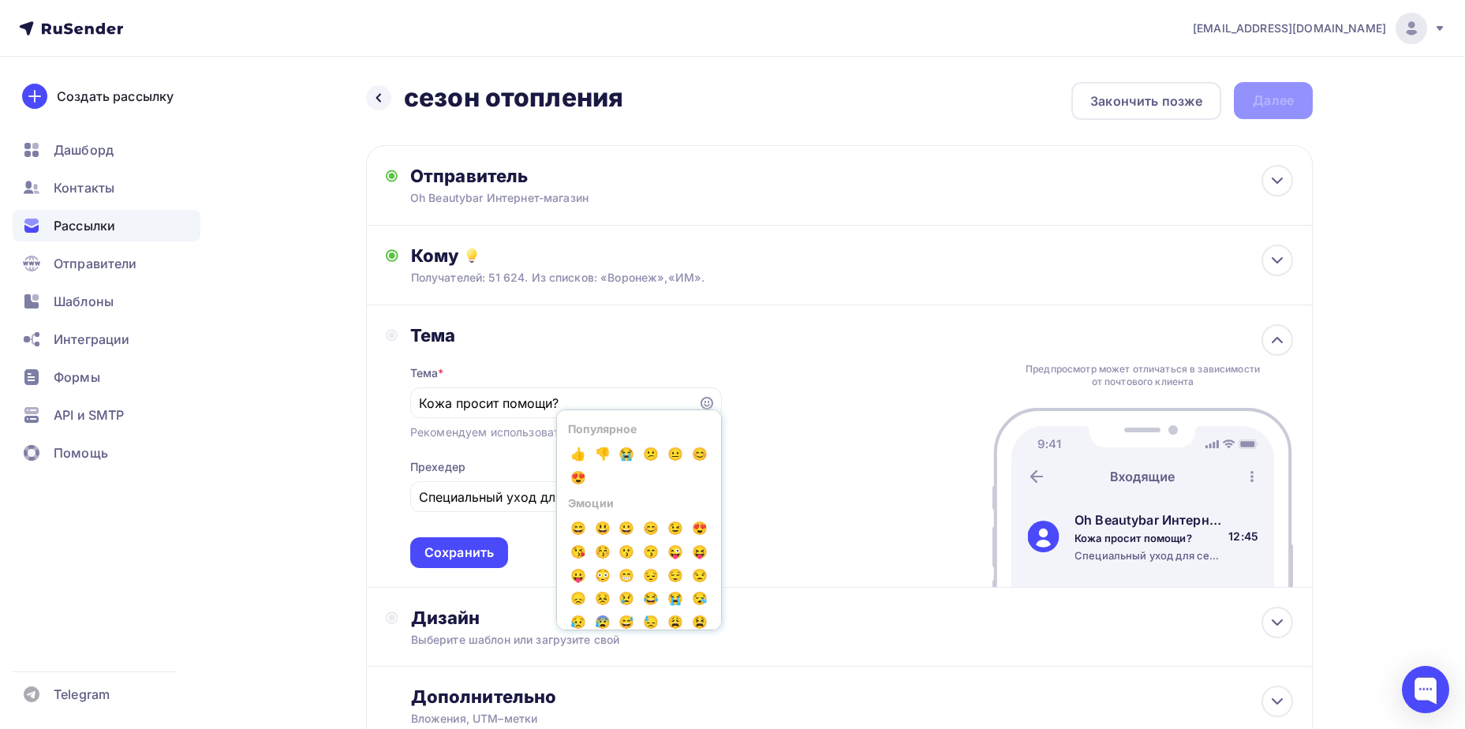
click at [503, 514] on div "Тема * Кожа просит помощи? Популярное 👍 👎 😭 😕 😐 😊 😍 Эмоции 😄 😃 😀 😊 😉 😍 😘 😚 😗 😙 …" at bounding box center [566, 457] width 312 height 222
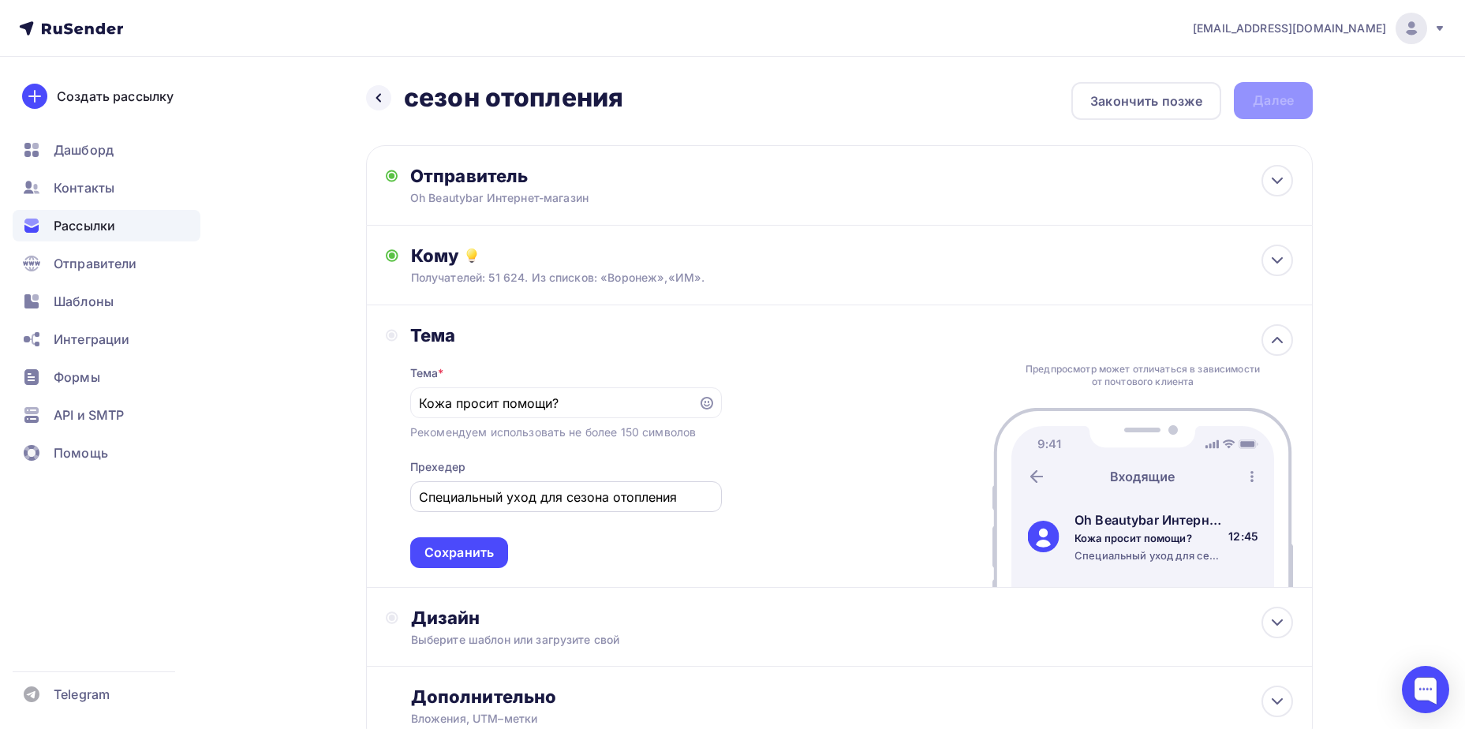
click at [506, 500] on input "Специальный уход для сезона отопления" at bounding box center [565, 497] width 293 height 19
click at [695, 507] on div "Специальный уход для сезона отопления" at bounding box center [566, 496] width 312 height 31
click at [693, 488] on input "Специальный уход для сезона отопления" at bounding box center [565, 497] width 293 height 19
paste input "💦"
type input "Специальный уход для сезона отопления💦"
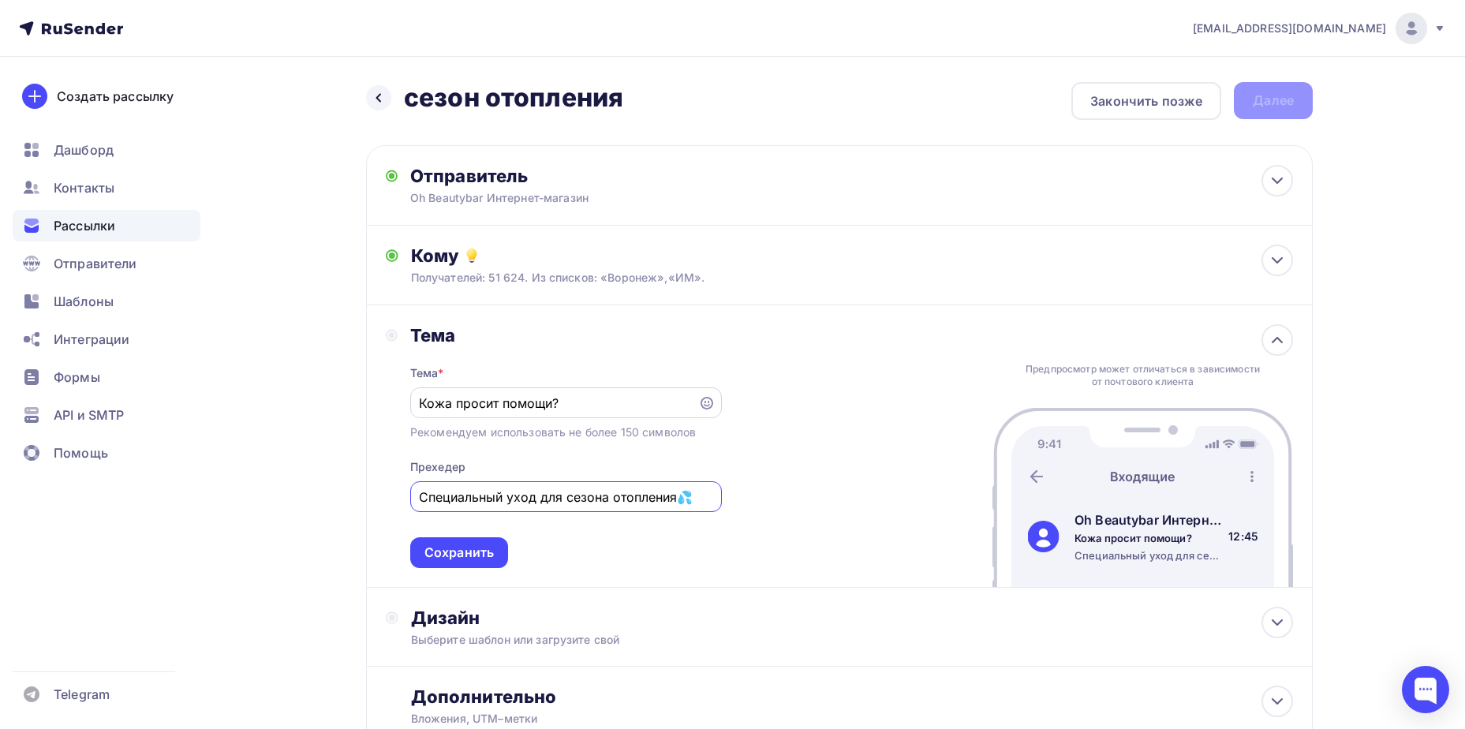
click at [592, 390] on div "Кожа просит помощи?" at bounding box center [566, 402] width 312 height 31
click at [589, 405] on input "Кожа просит помощи?" at bounding box center [554, 403] width 270 height 19
paste input "😰"
type input "Кожа просит помощи?😰"
click at [481, 552] on div "Сохранить" at bounding box center [458, 553] width 69 height 18
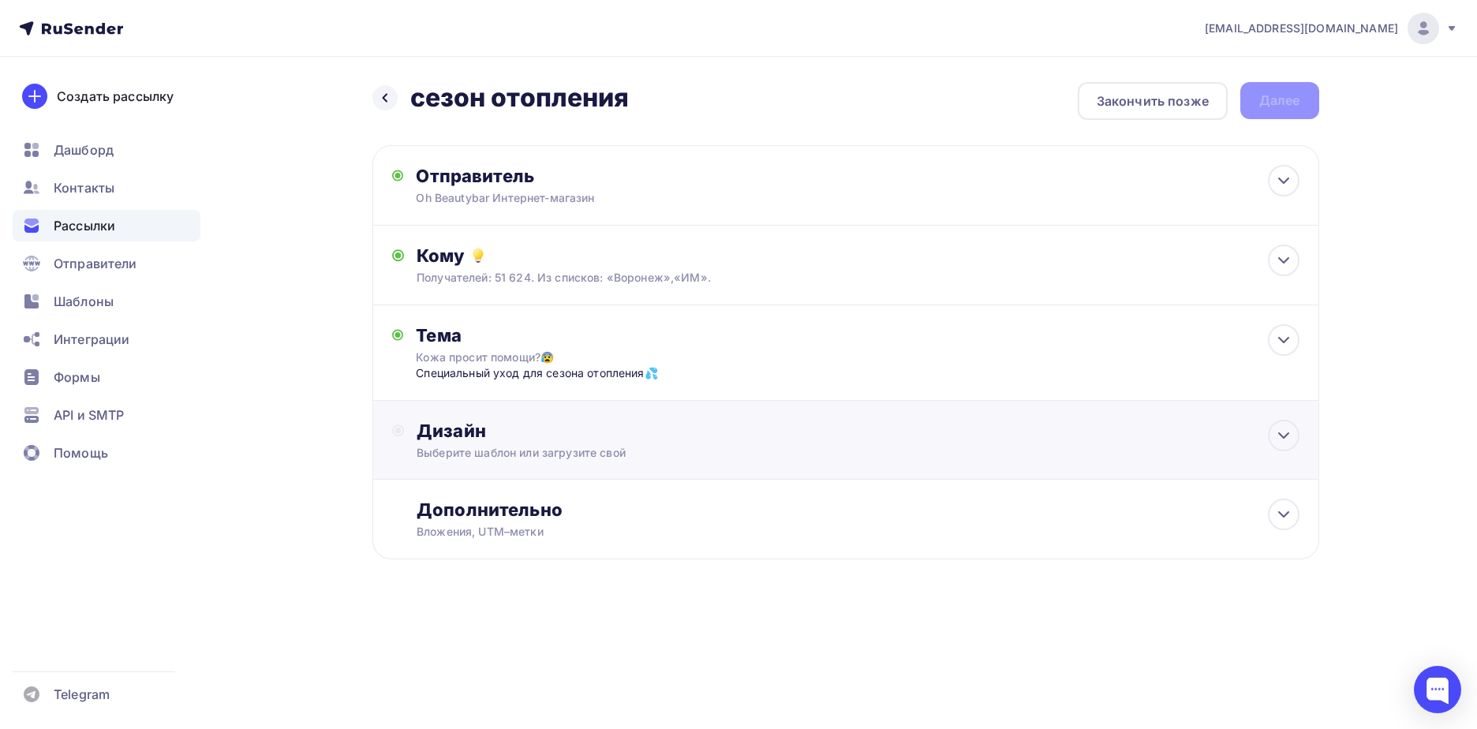
click at [559, 454] on div "Выберите шаблон или загрузите свой" at bounding box center [814, 453] width 794 height 16
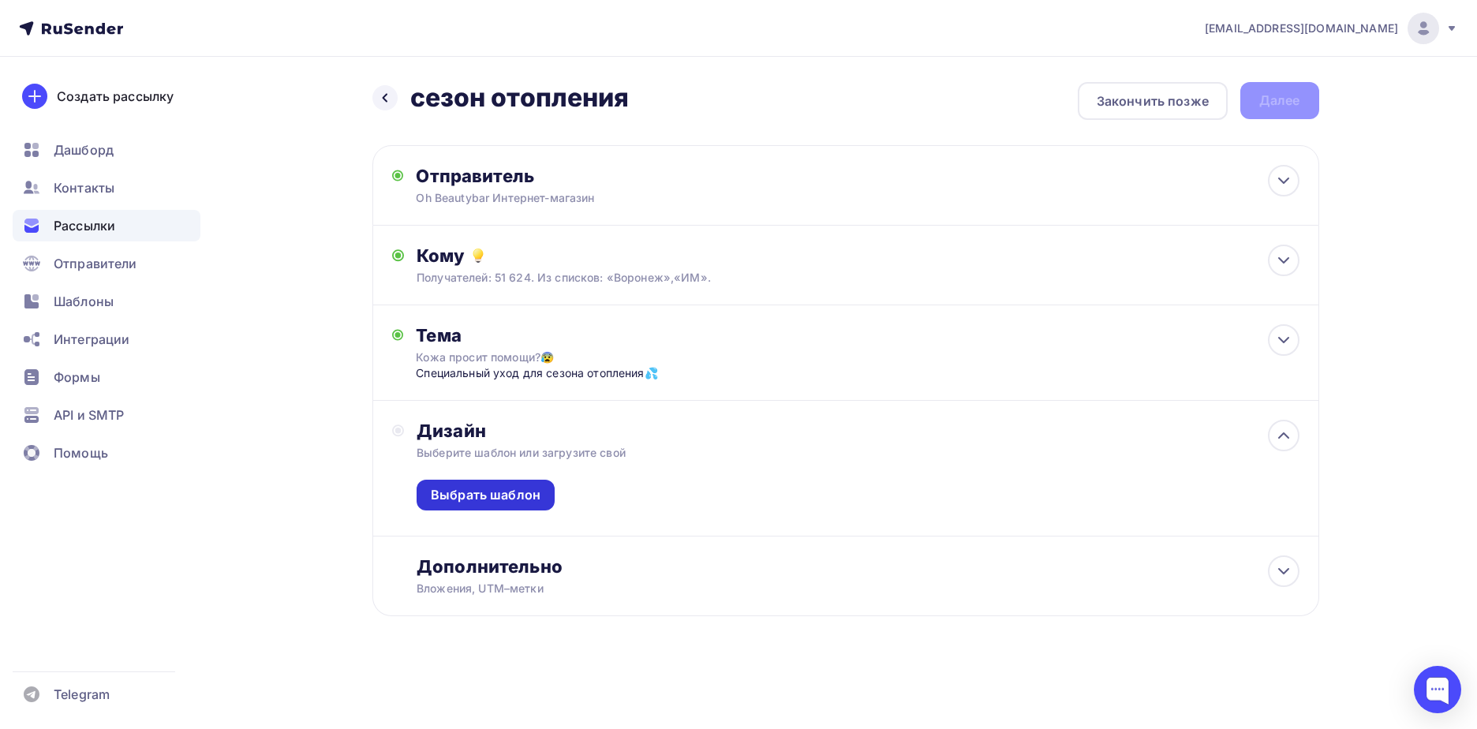
click at [527, 498] on div "Выбрать шаблон" at bounding box center [486, 495] width 110 height 18
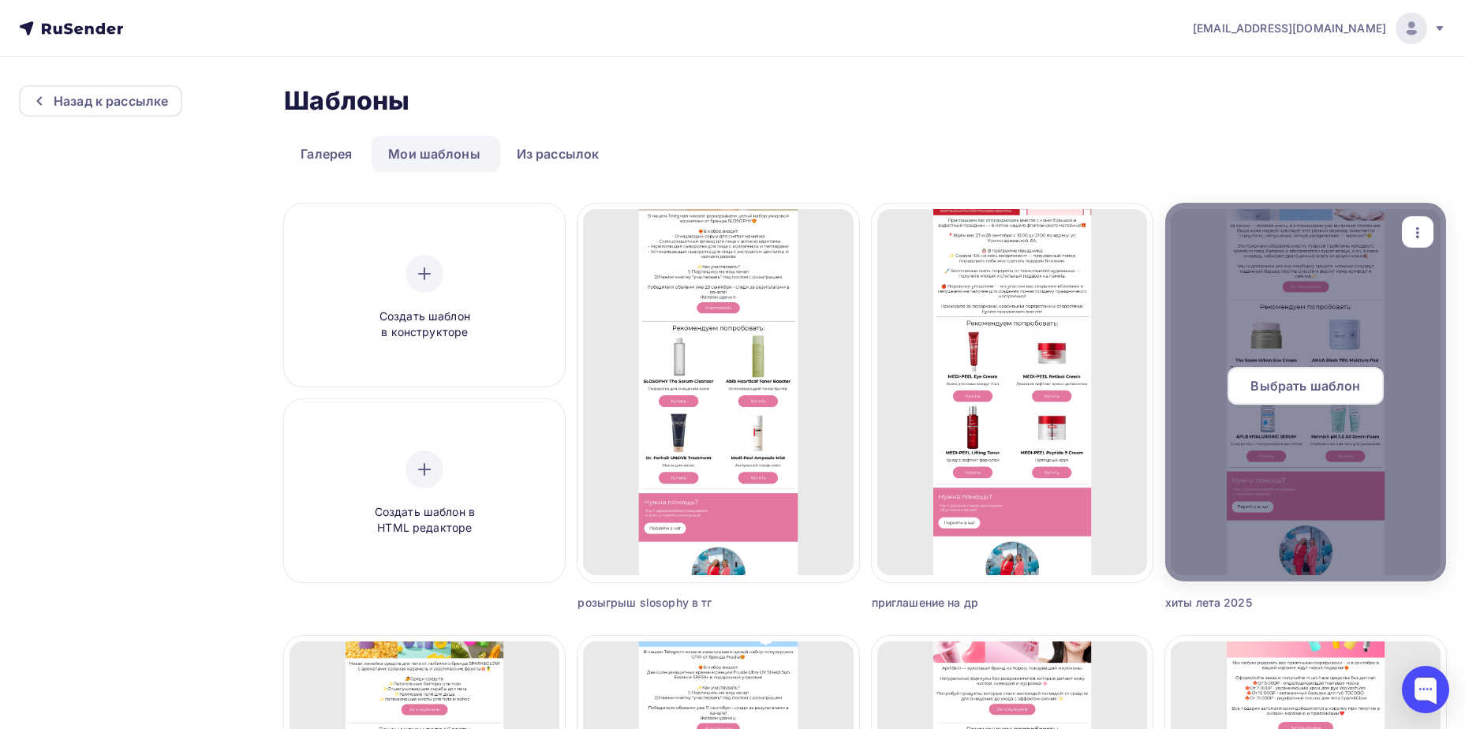
click at [1268, 387] on span "Выбрать шаблон" at bounding box center [1305, 385] width 110 height 19
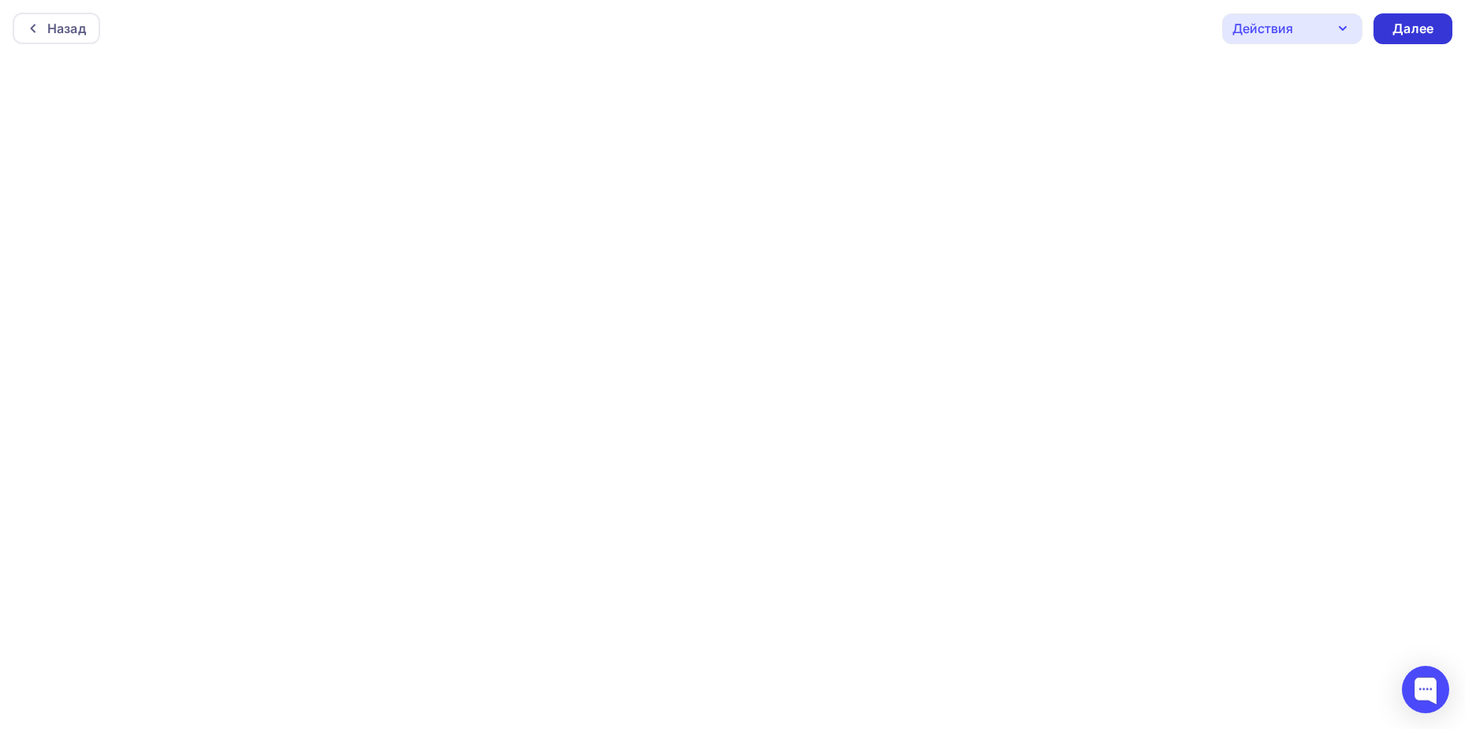
click at [1430, 24] on div "Далее" at bounding box center [1412, 29] width 41 height 18
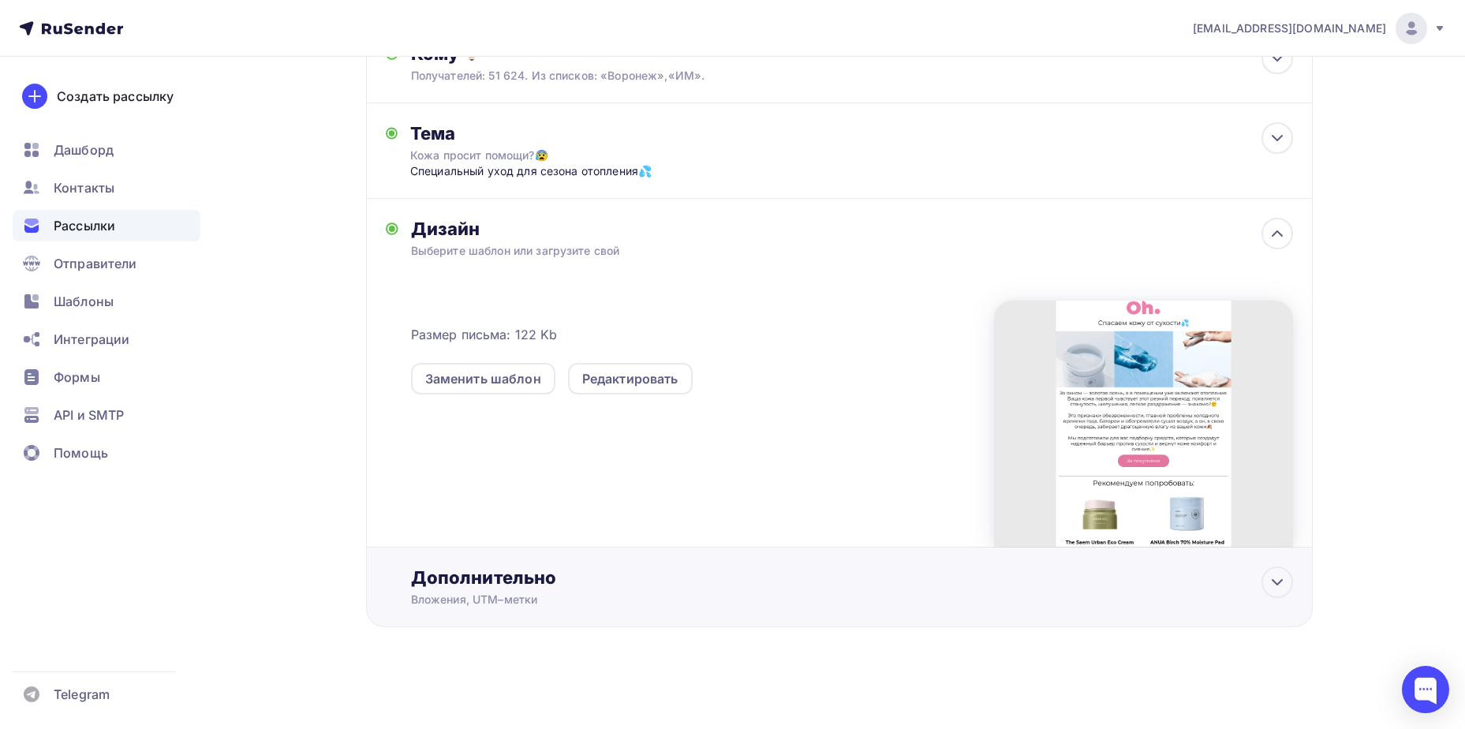
drag, startPoint x: 934, startPoint y: 589, endPoint x: 989, endPoint y: 591, distance: 55.2
click at [934, 589] on div "Дополнительно Вложения, UTM–метки Вложения Добавить файл Максимальный суммарный…" at bounding box center [852, 586] width 882 height 41
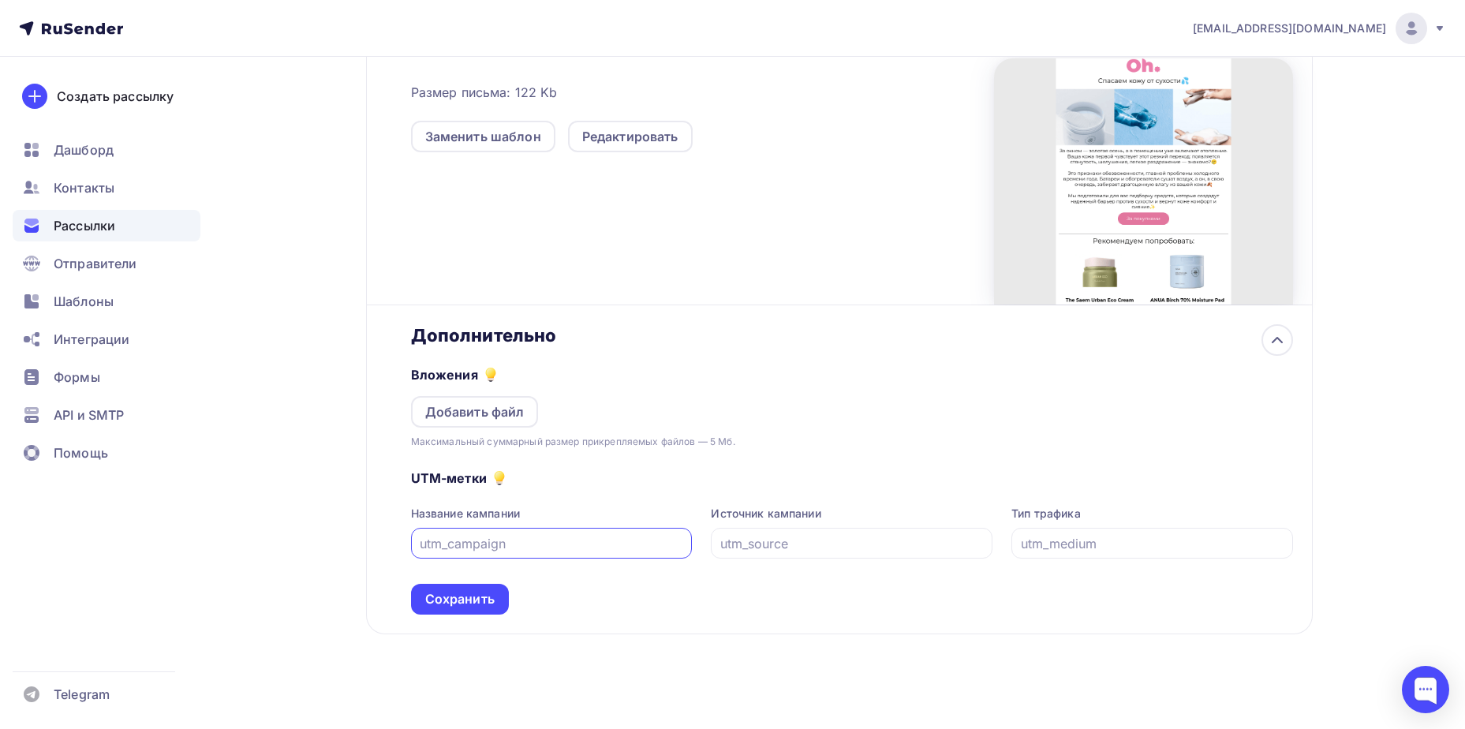
scroll to position [446, 0]
click at [1145, 551] on div at bounding box center [1152, 541] width 282 height 31
click at [1146, 537] on input "text" at bounding box center [1152, 541] width 263 height 19
type input "email"
click at [908, 536] on input "text" at bounding box center [851, 541] width 263 height 19
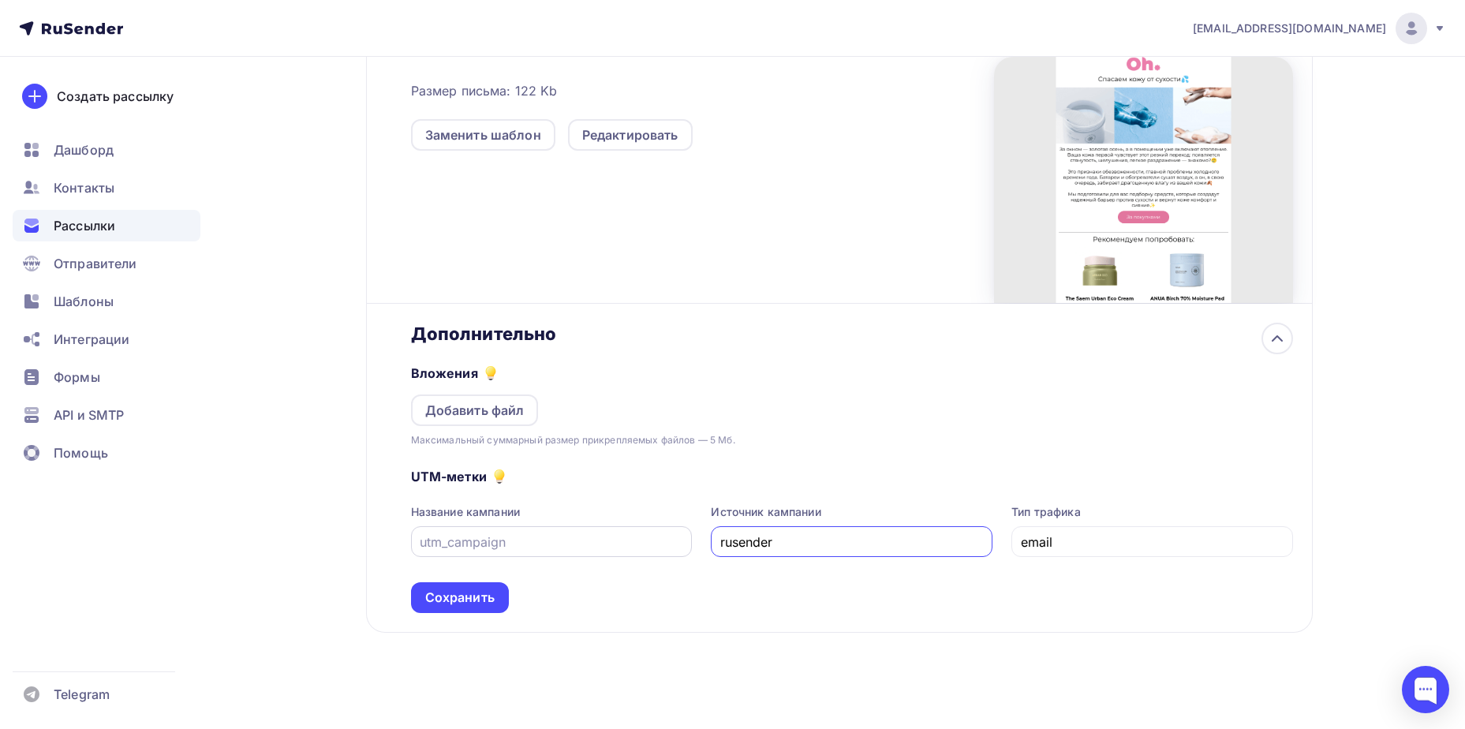
type input "rusender"
click at [585, 553] on div at bounding box center [552, 541] width 282 height 31
click at [585, 540] on input "text" at bounding box center [551, 541] width 263 height 19
type input "otoplenie"
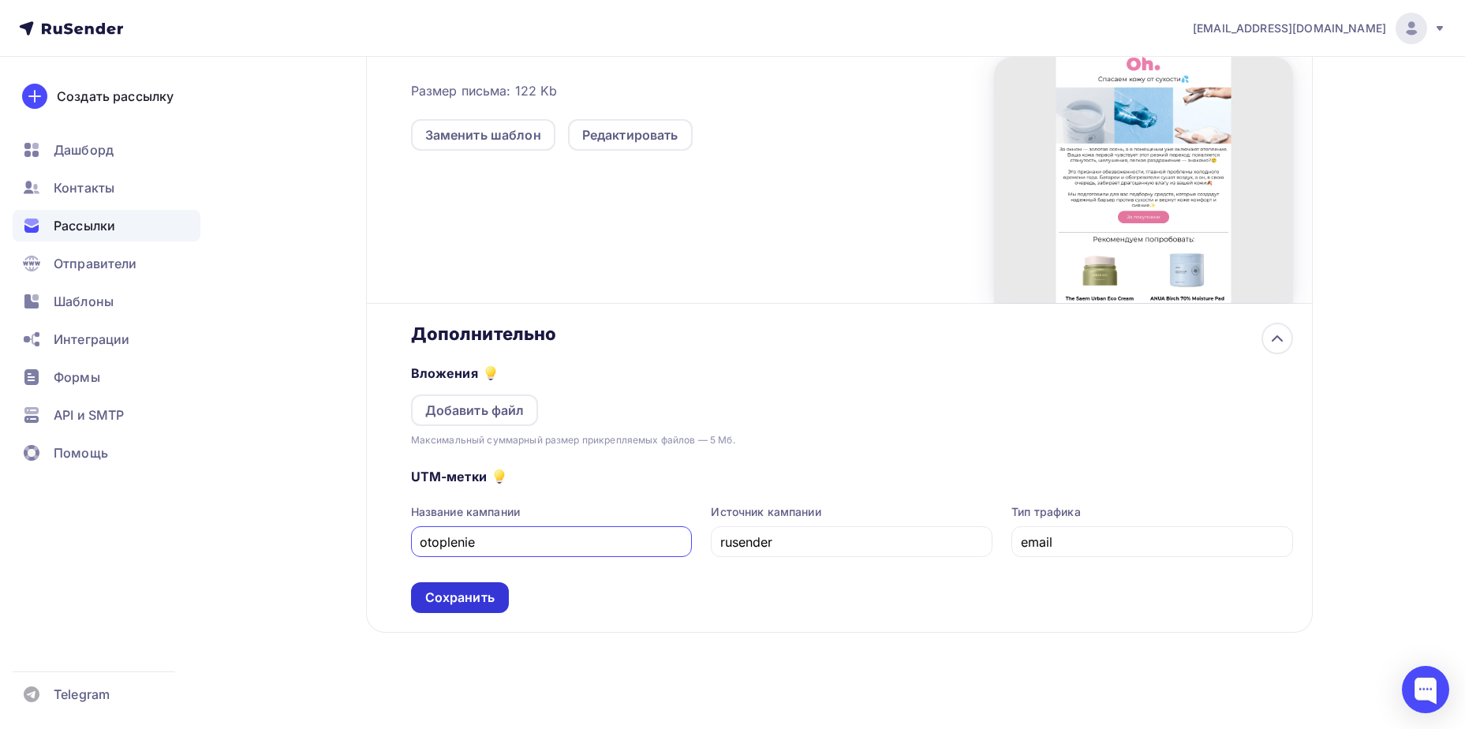
click at [482, 591] on div "Сохранить" at bounding box center [459, 597] width 69 height 18
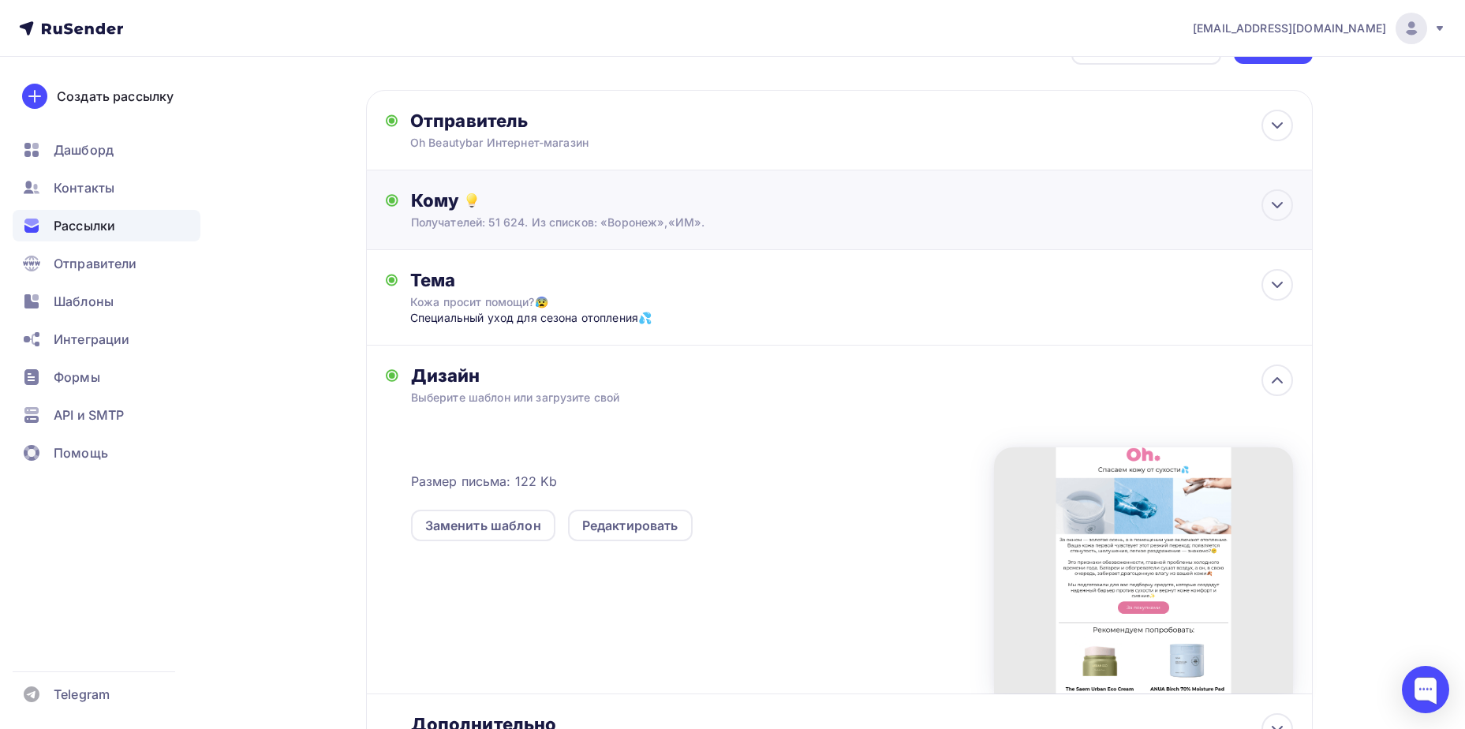
scroll to position [0, 0]
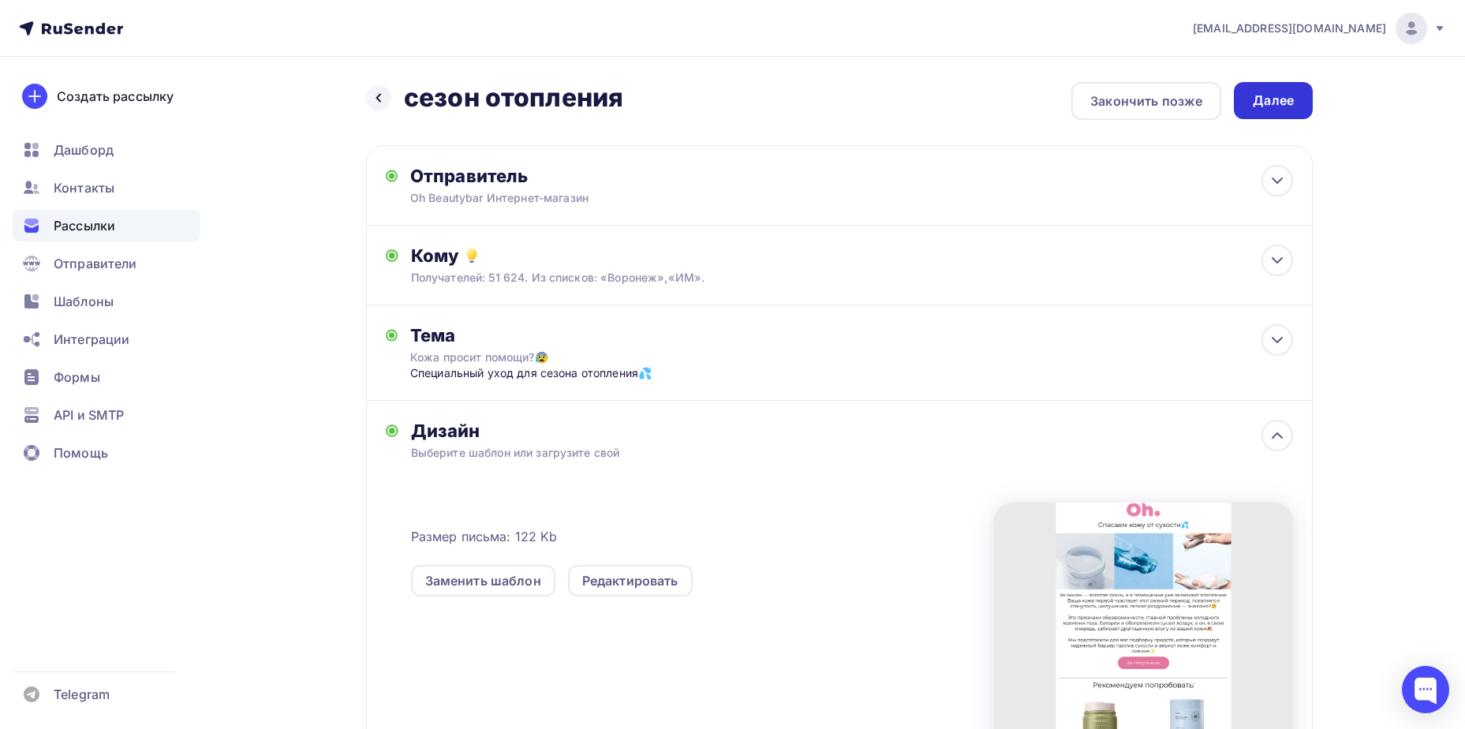
click at [1269, 99] on div "Далее" at bounding box center [1273, 101] width 41 height 18
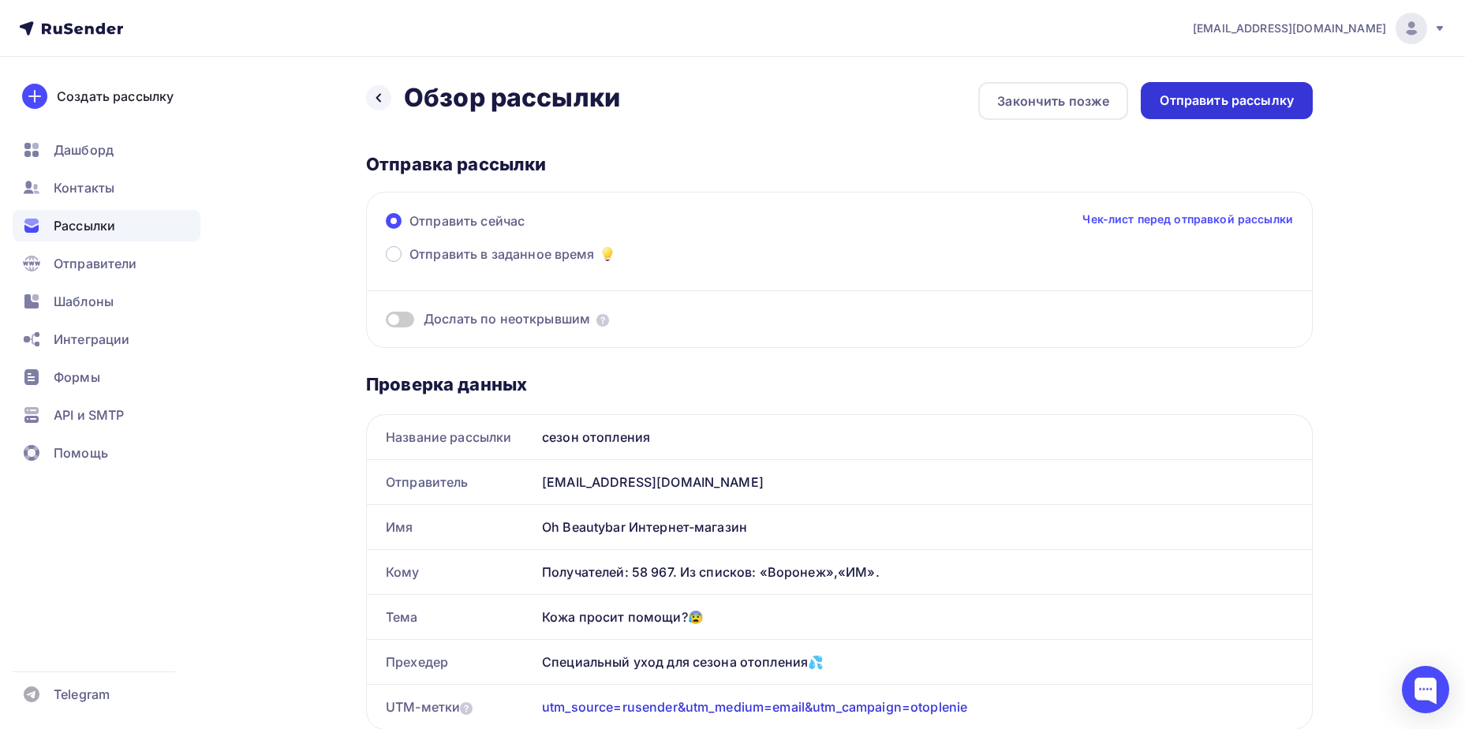
click at [1201, 93] on div "Отправить рассылку" at bounding box center [1227, 101] width 134 height 18
